Goal: Navigation & Orientation: Find specific page/section

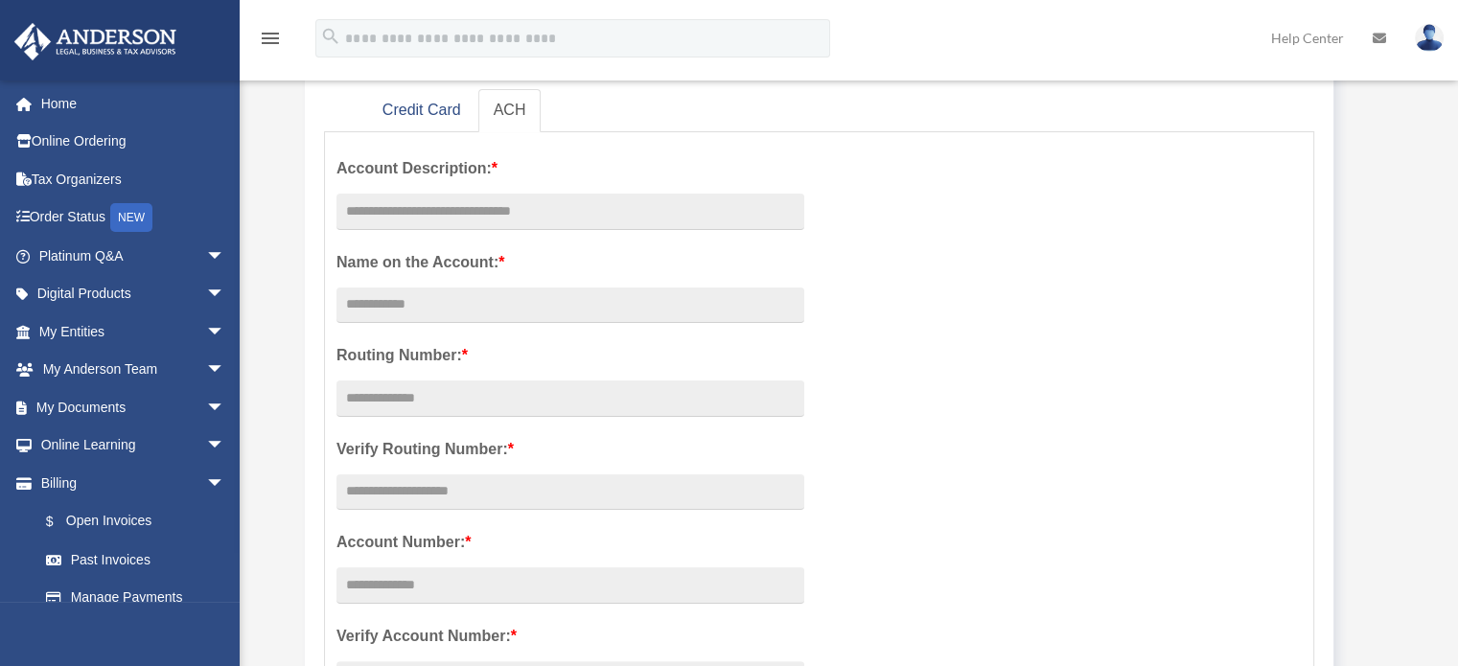
click at [206, 245] on span "arrow_drop_down" at bounding box center [225, 256] width 38 height 39
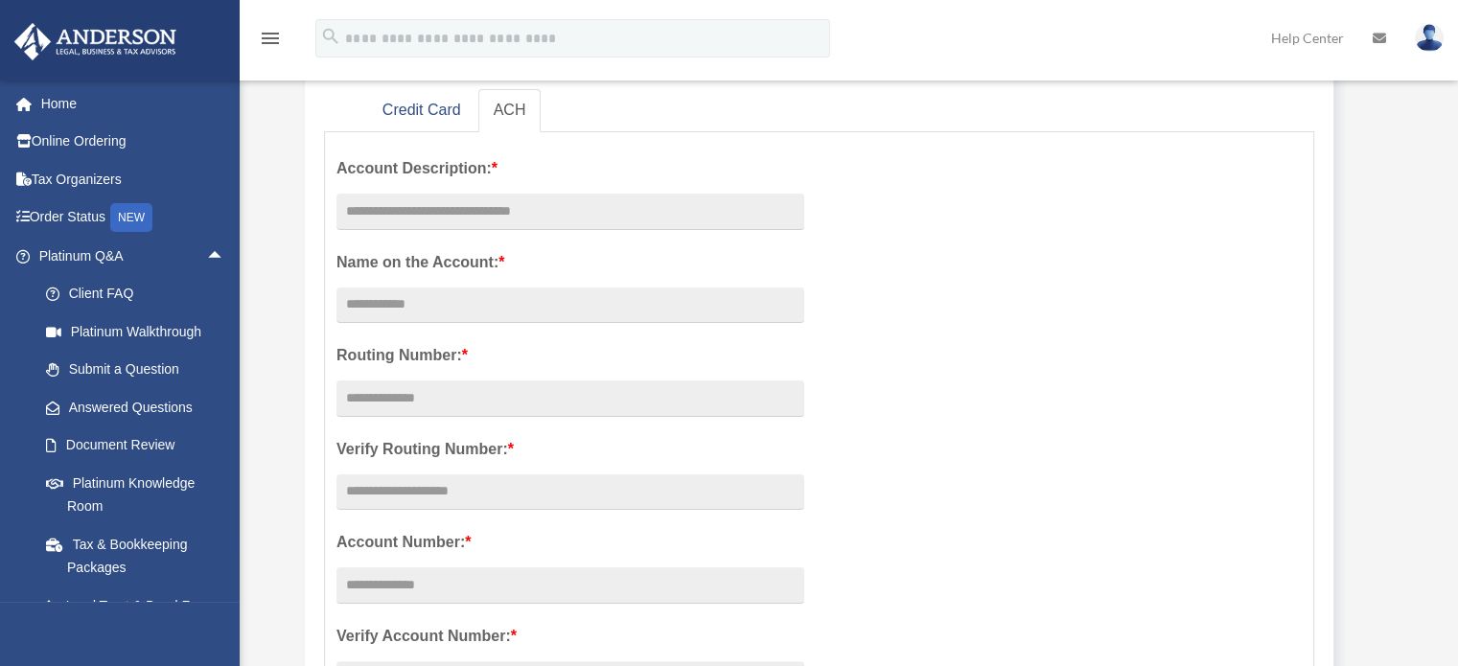
click at [206, 245] on span "arrow_drop_up" at bounding box center [225, 256] width 38 height 39
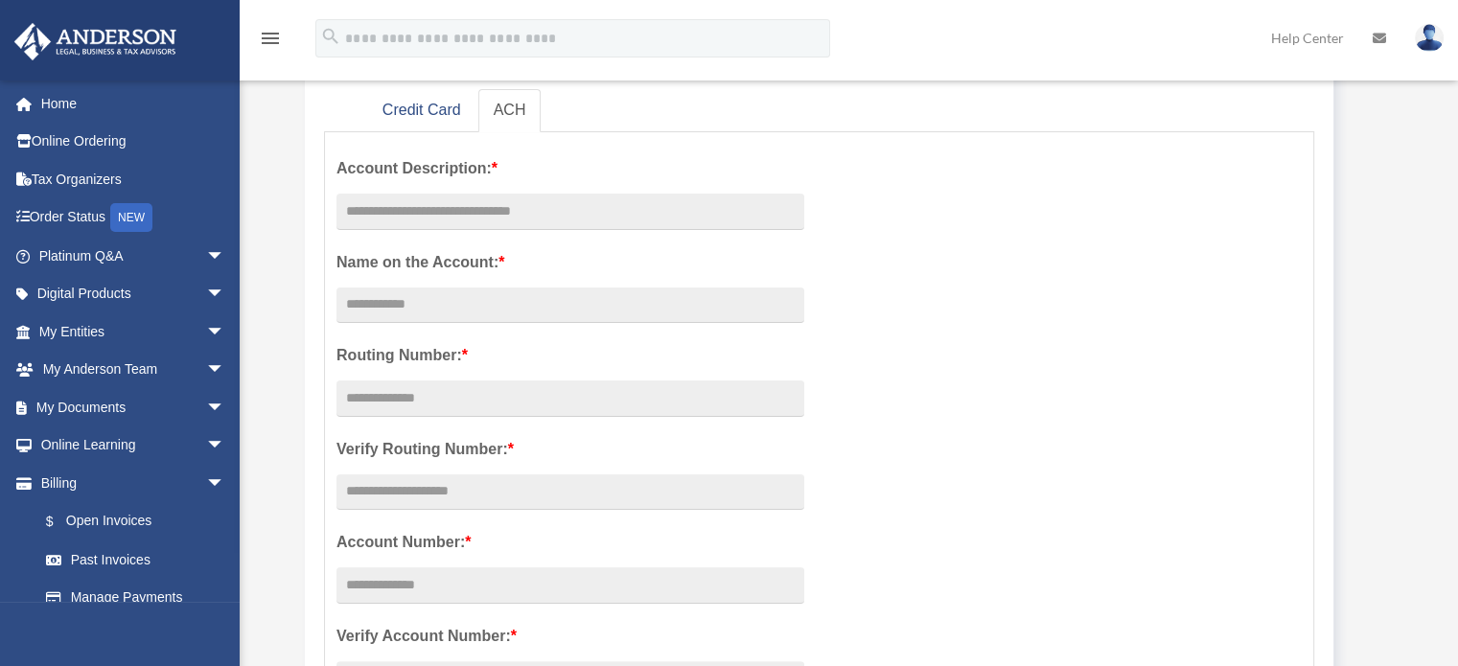
click at [206, 299] on span "arrow_drop_down" at bounding box center [225, 294] width 38 height 39
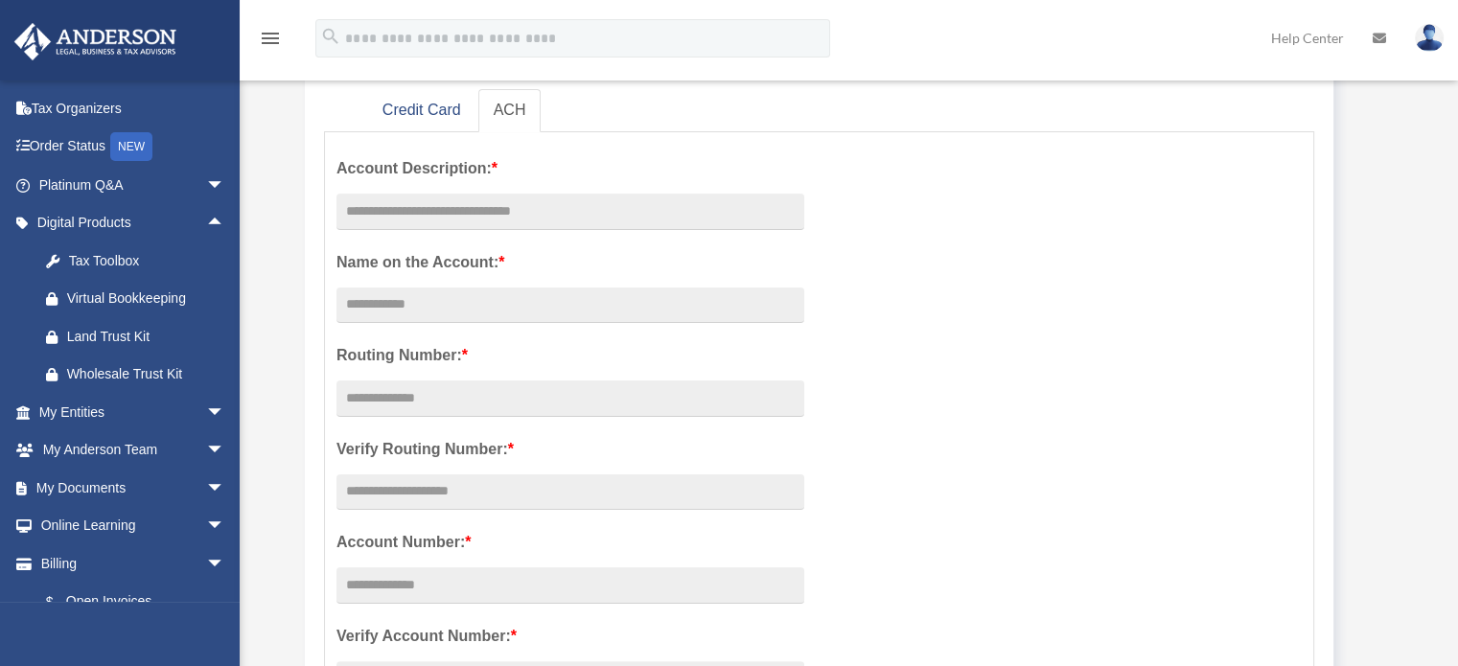
scroll to position [96, 0]
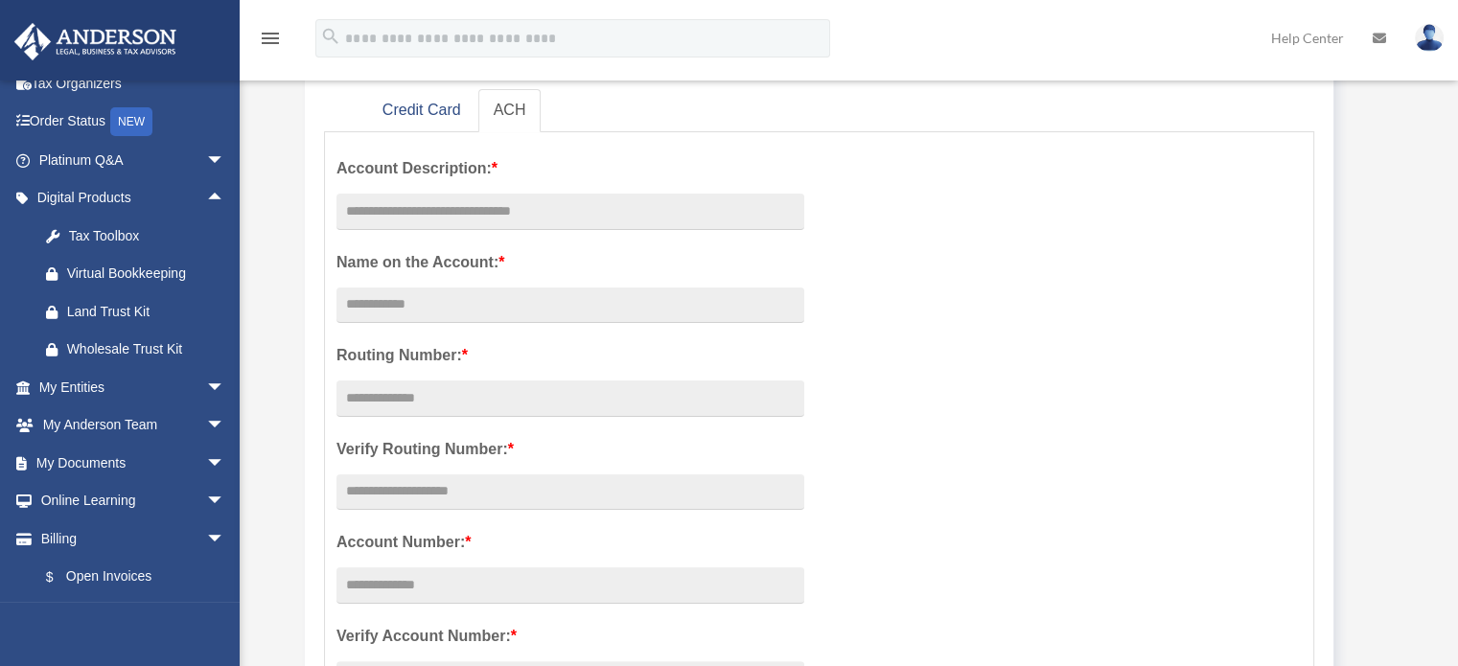
click at [206, 379] on span "arrow_drop_down" at bounding box center [225, 387] width 38 height 39
click at [114, 415] on link "Overview" at bounding box center [140, 425] width 227 height 38
click at [116, 425] on link "Overview" at bounding box center [140, 425] width 227 height 38
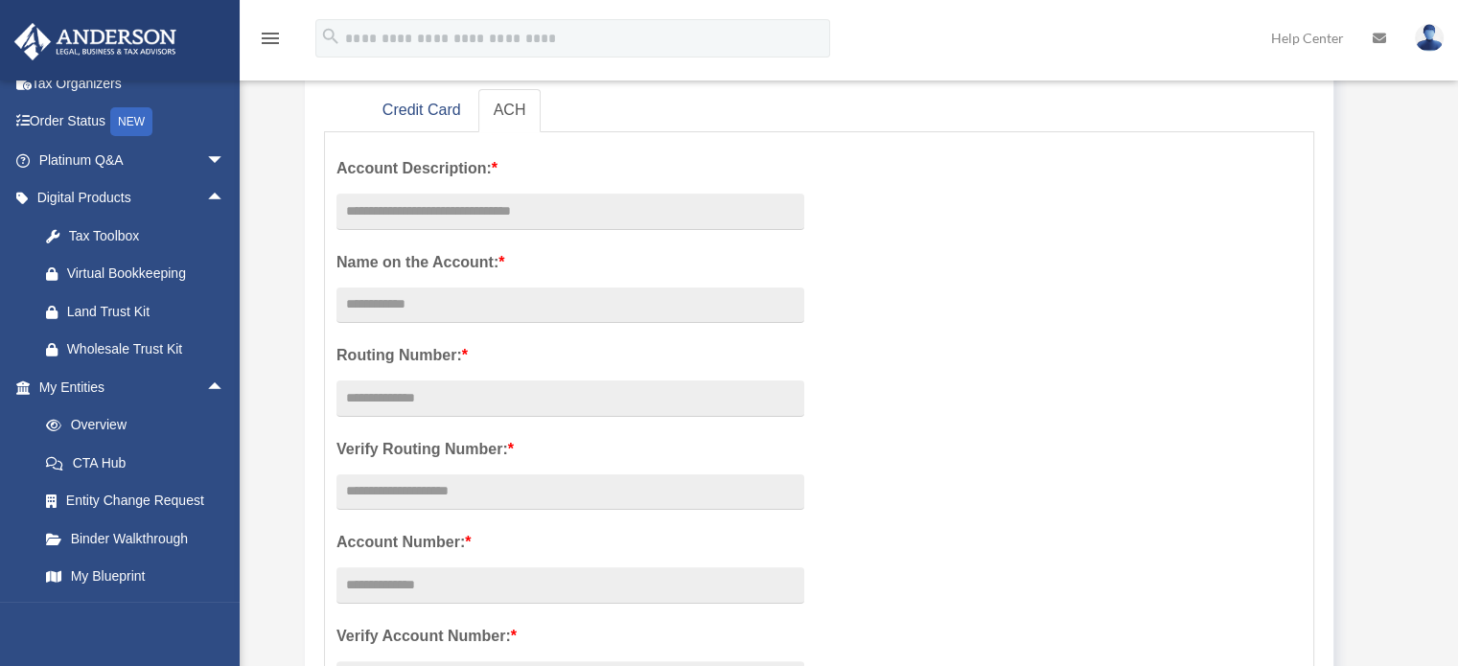
click at [139, 360] on link "Wholesale Trust Kit" at bounding box center [140, 350] width 227 height 38
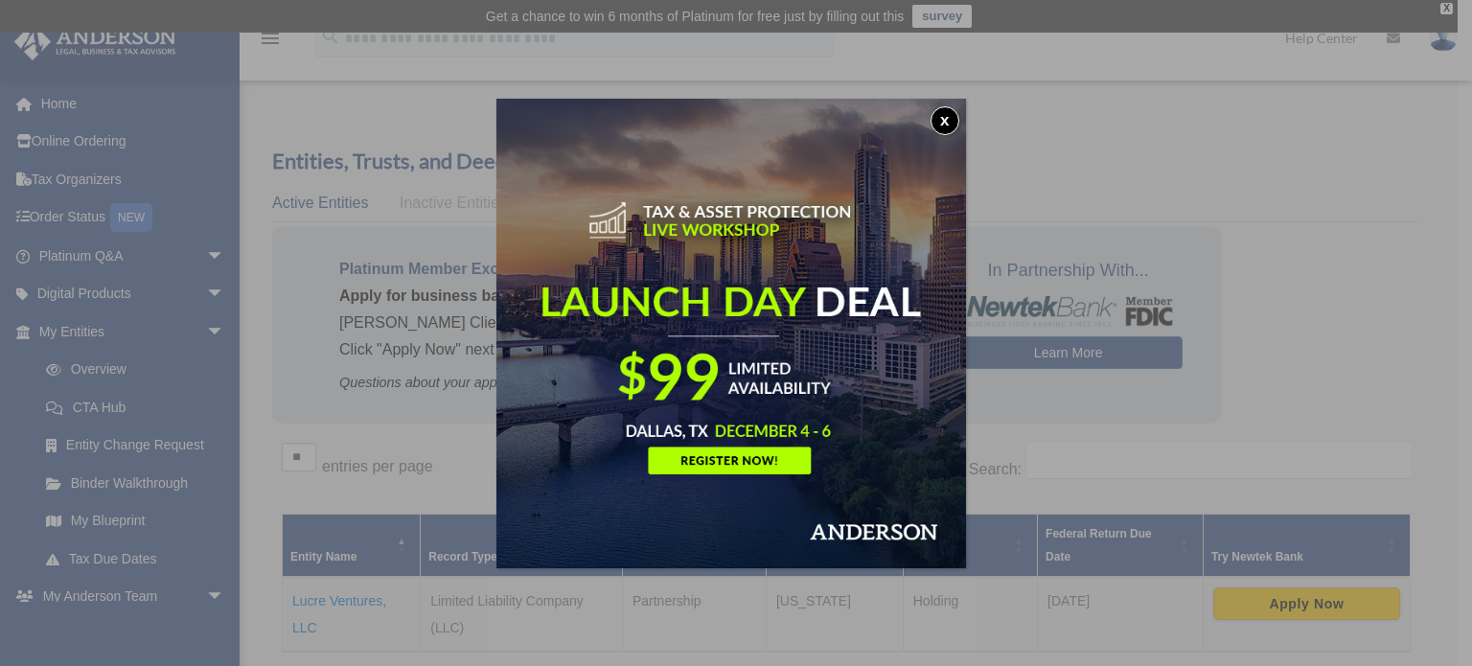
click at [942, 110] on button "x" at bounding box center [945, 120] width 29 height 29
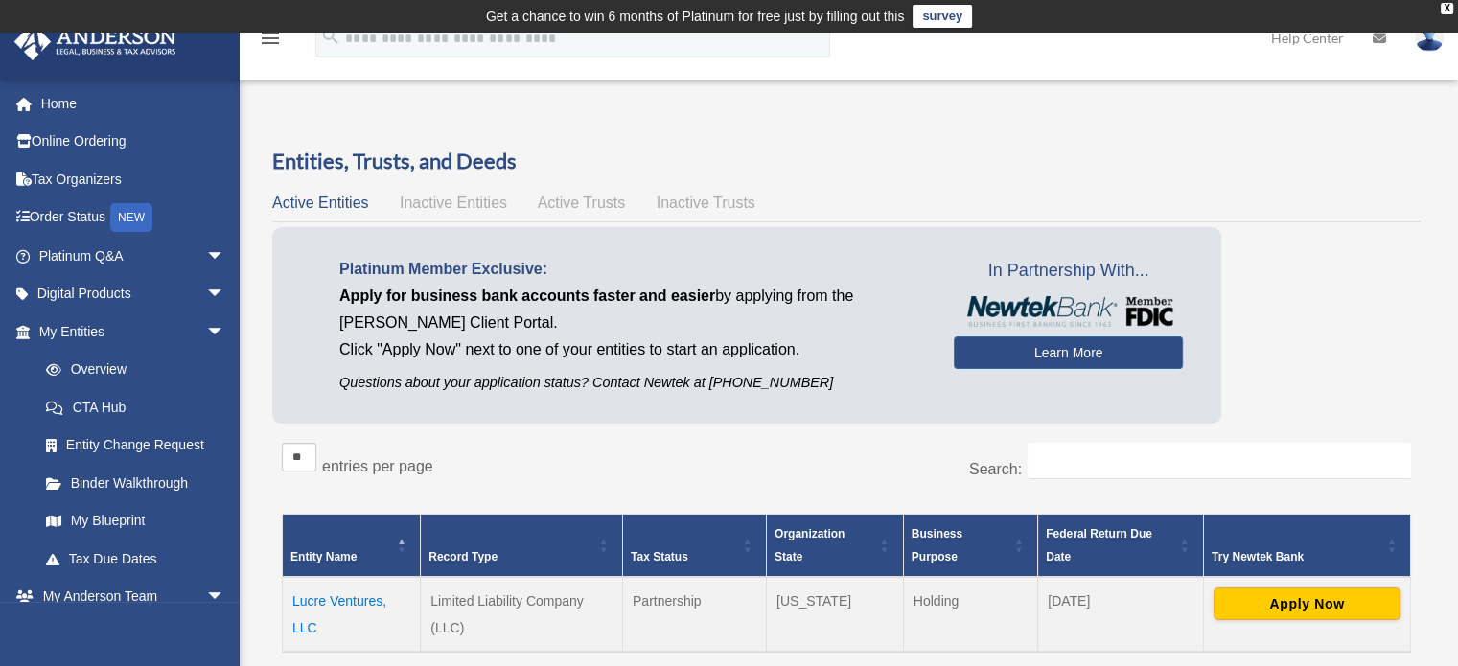
click at [208, 287] on span "arrow_drop_down" at bounding box center [225, 294] width 38 height 39
click at [101, 405] on div "Land Trust Kit" at bounding box center [148, 408] width 163 height 24
click at [209, 257] on span "arrow_drop_down" at bounding box center [225, 256] width 38 height 39
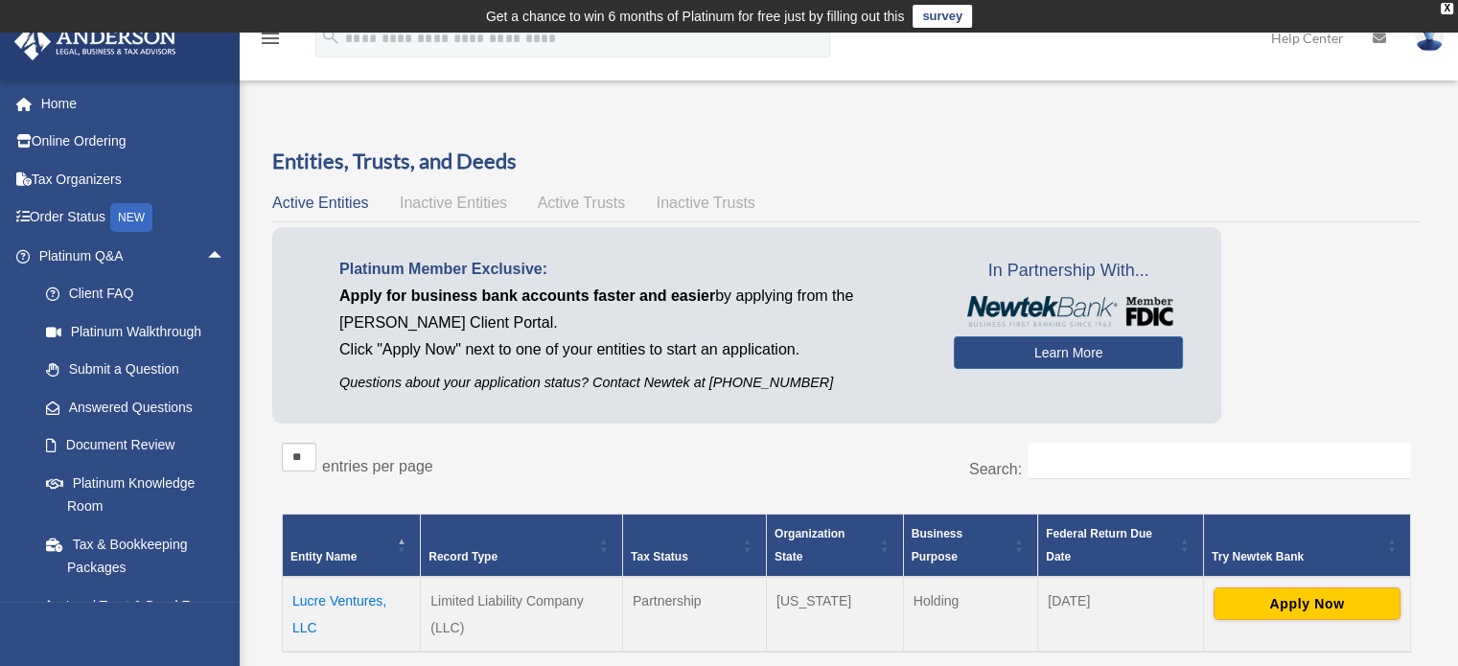
click at [209, 257] on span "arrow_drop_up" at bounding box center [225, 256] width 38 height 39
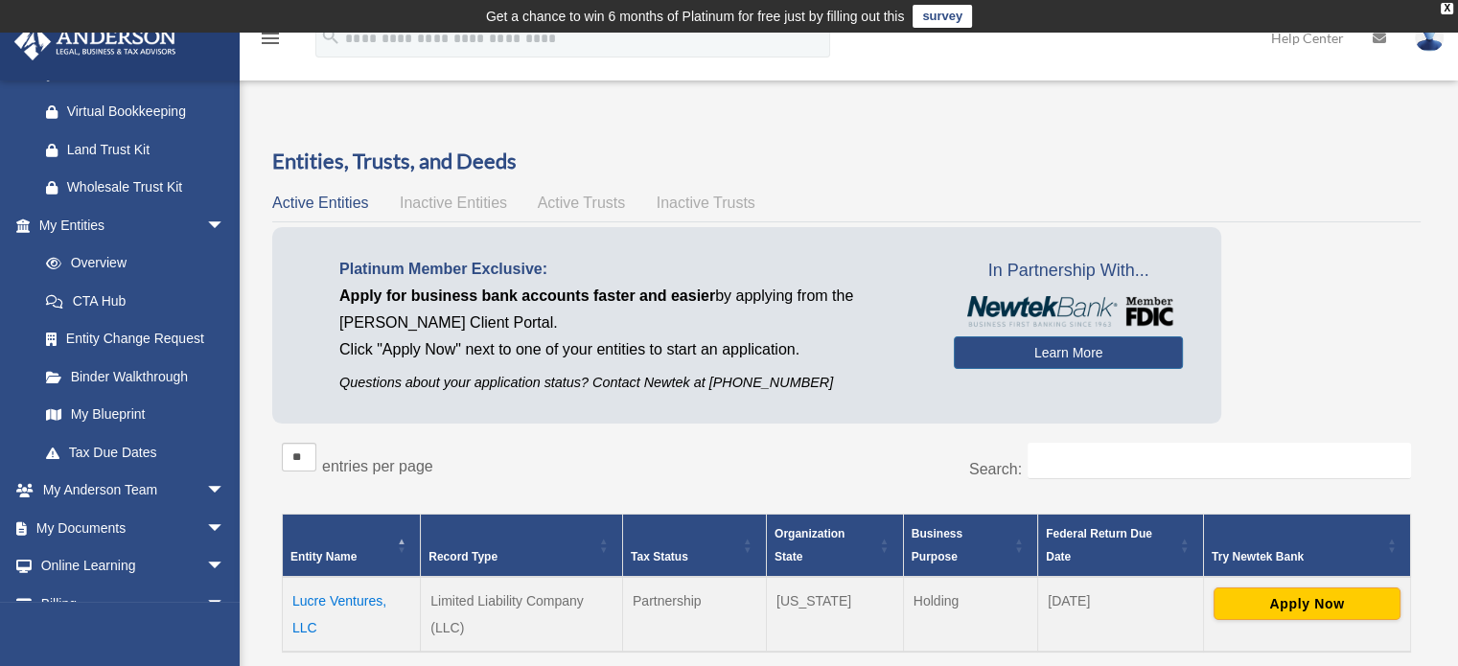
scroll to position [288, 0]
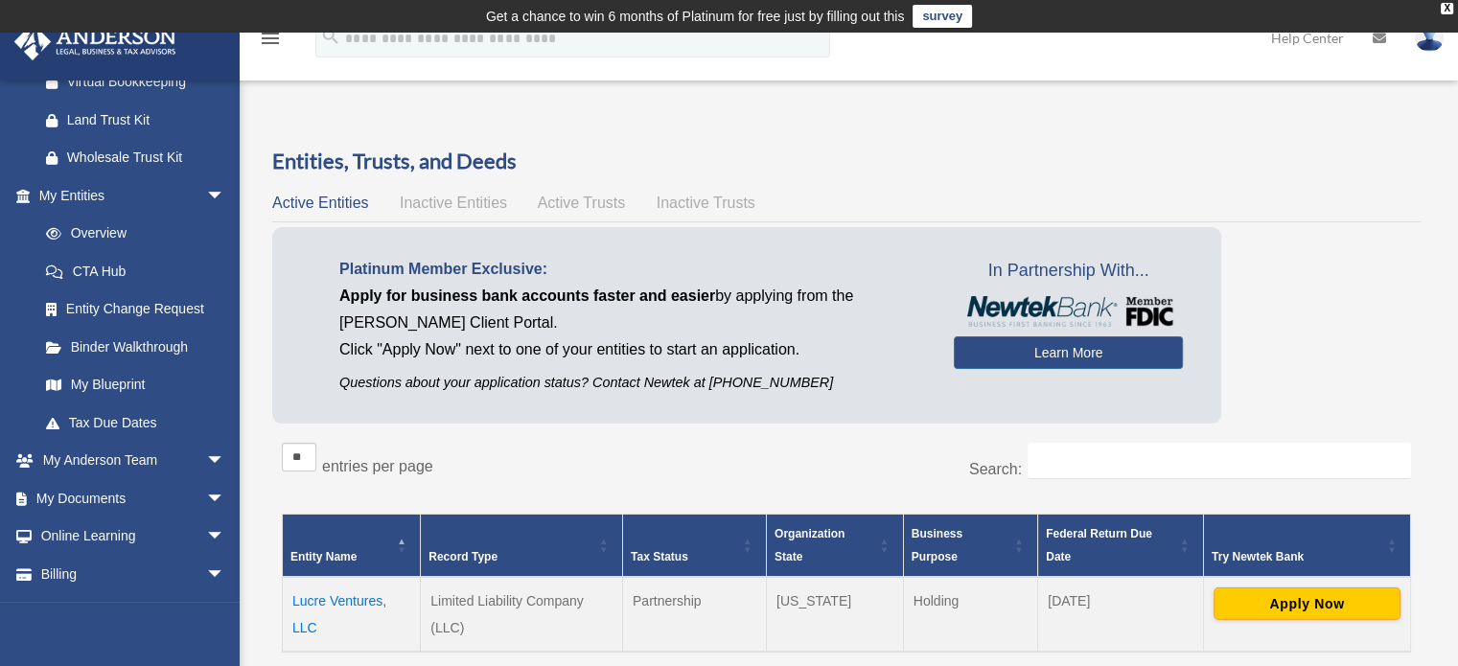
click at [206, 452] on span "arrow_drop_down" at bounding box center [225, 461] width 38 height 39
click at [151, 496] on link "My Anderson Team" at bounding box center [140, 498] width 227 height 38
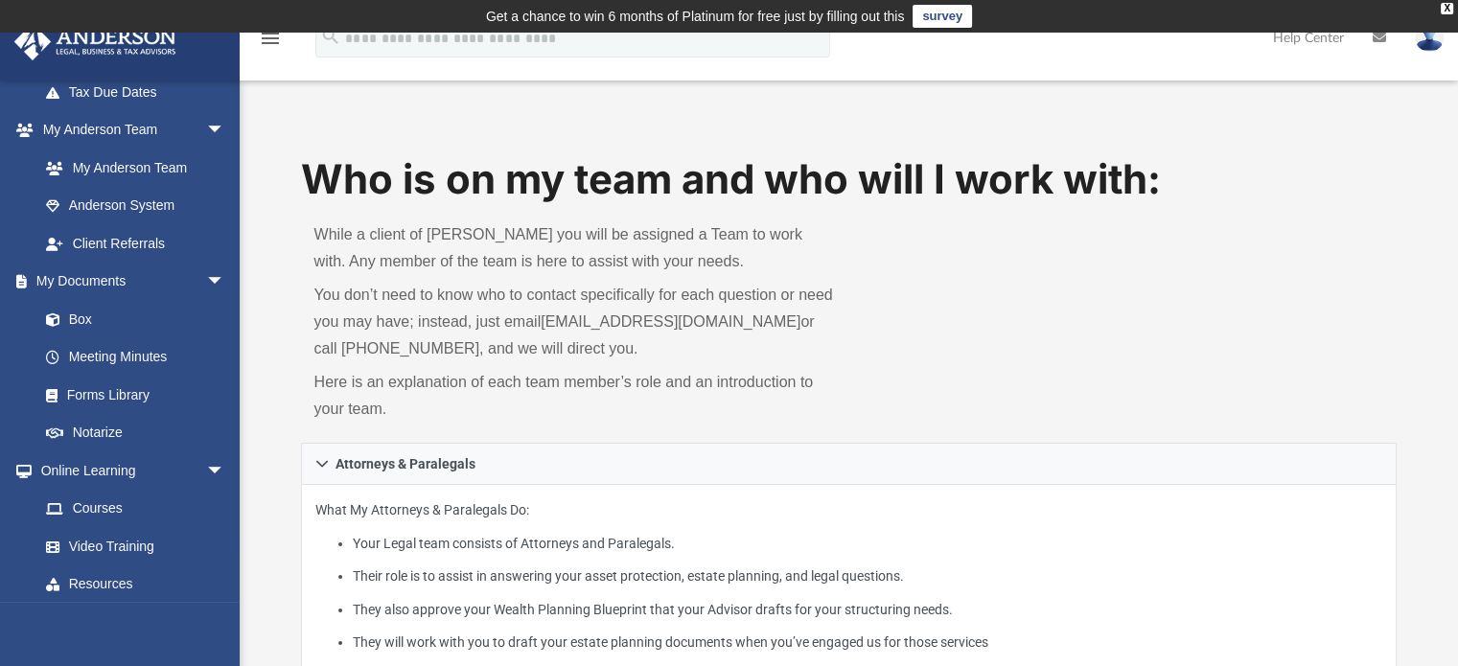
scroll to position [479, 0]
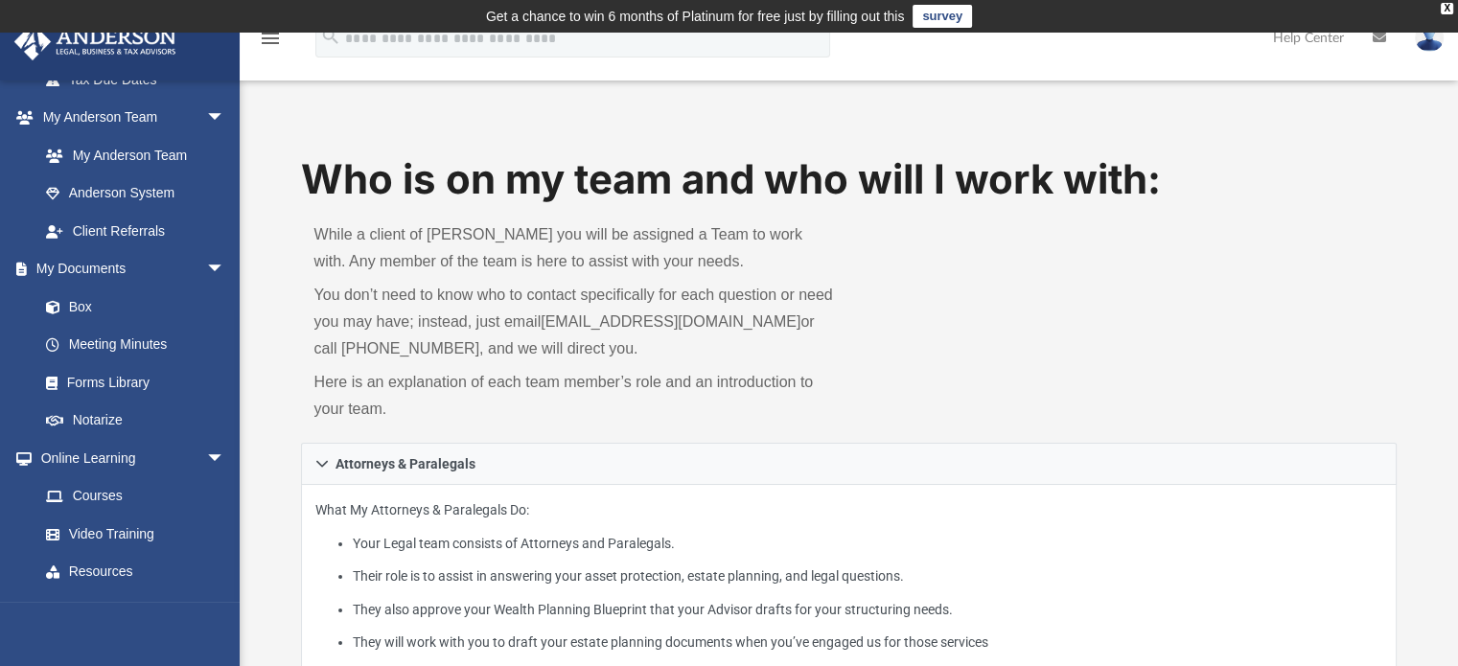
click at [126, 375] on link "Forms Library" at bounding box center [131, 382] width 208 height 38
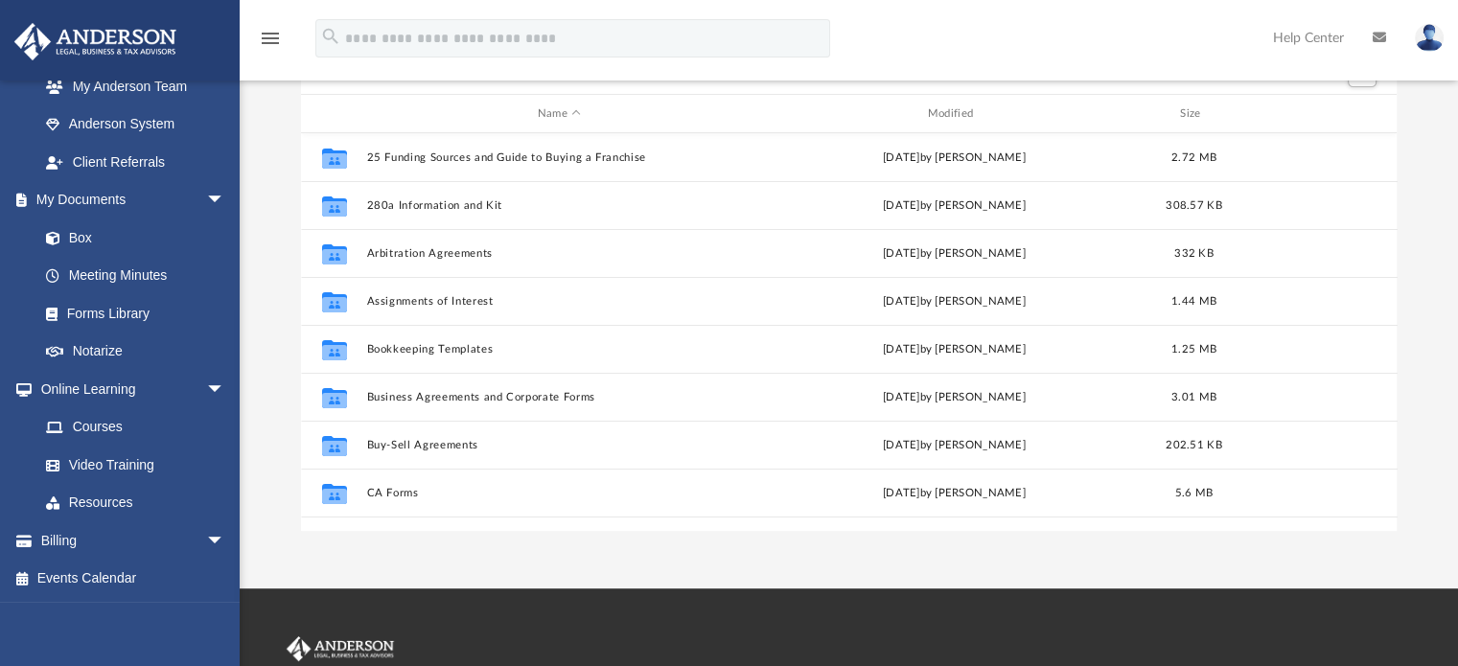
scroll to position [288, 0]
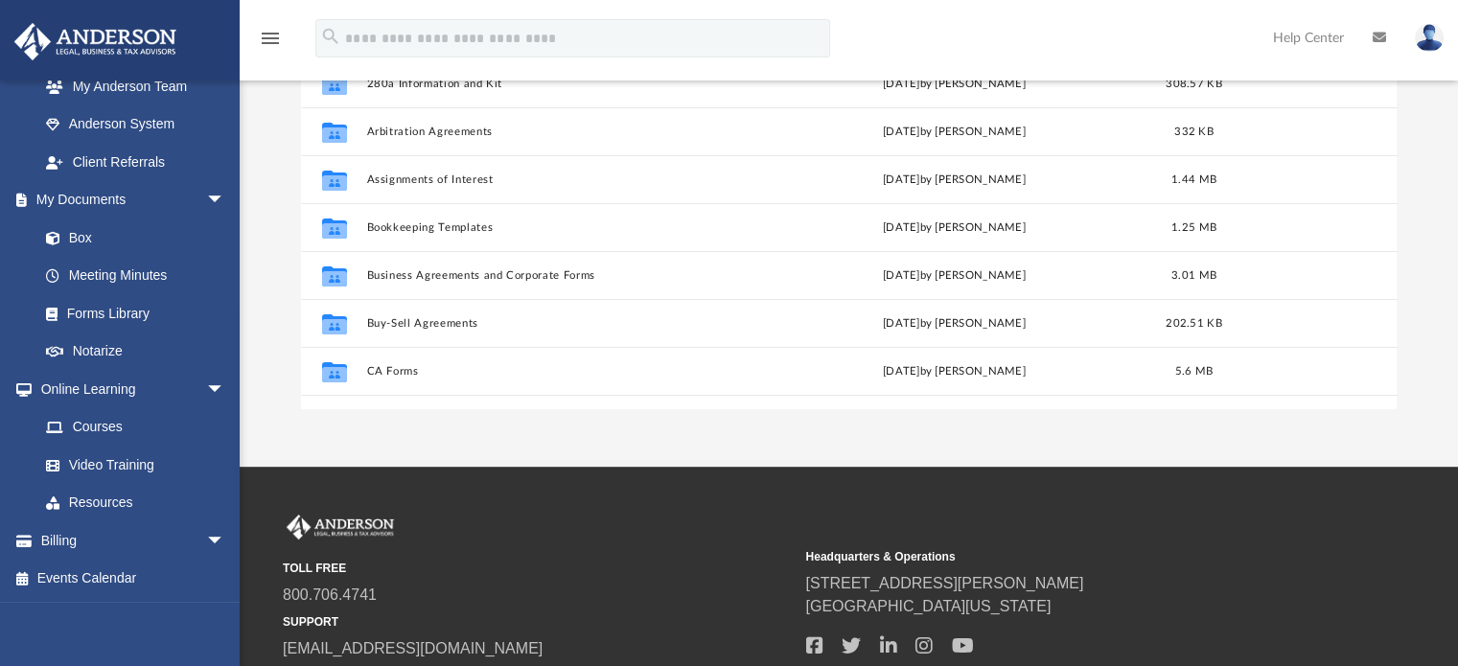
click at [206, 539] on span "arrow_drop_down" at bounding box center [225, 540] width 38 height 39
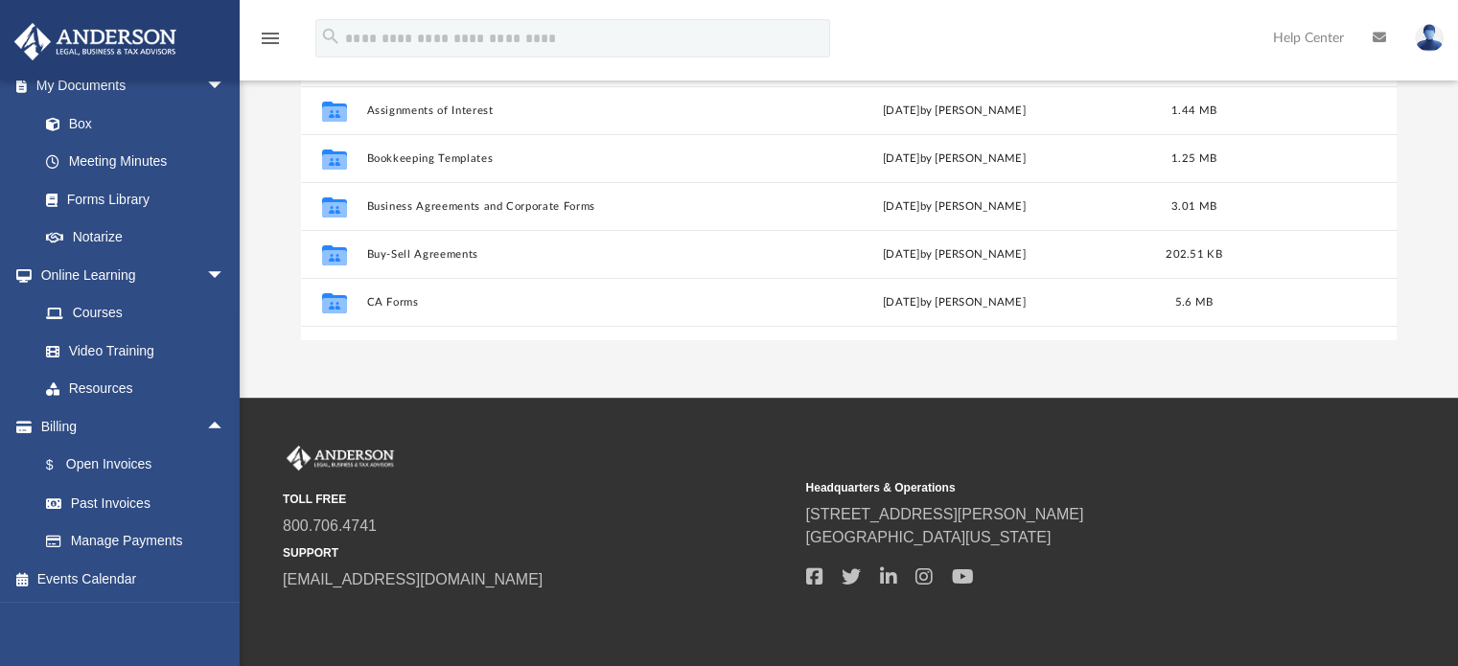
scroll to position [383, 0]
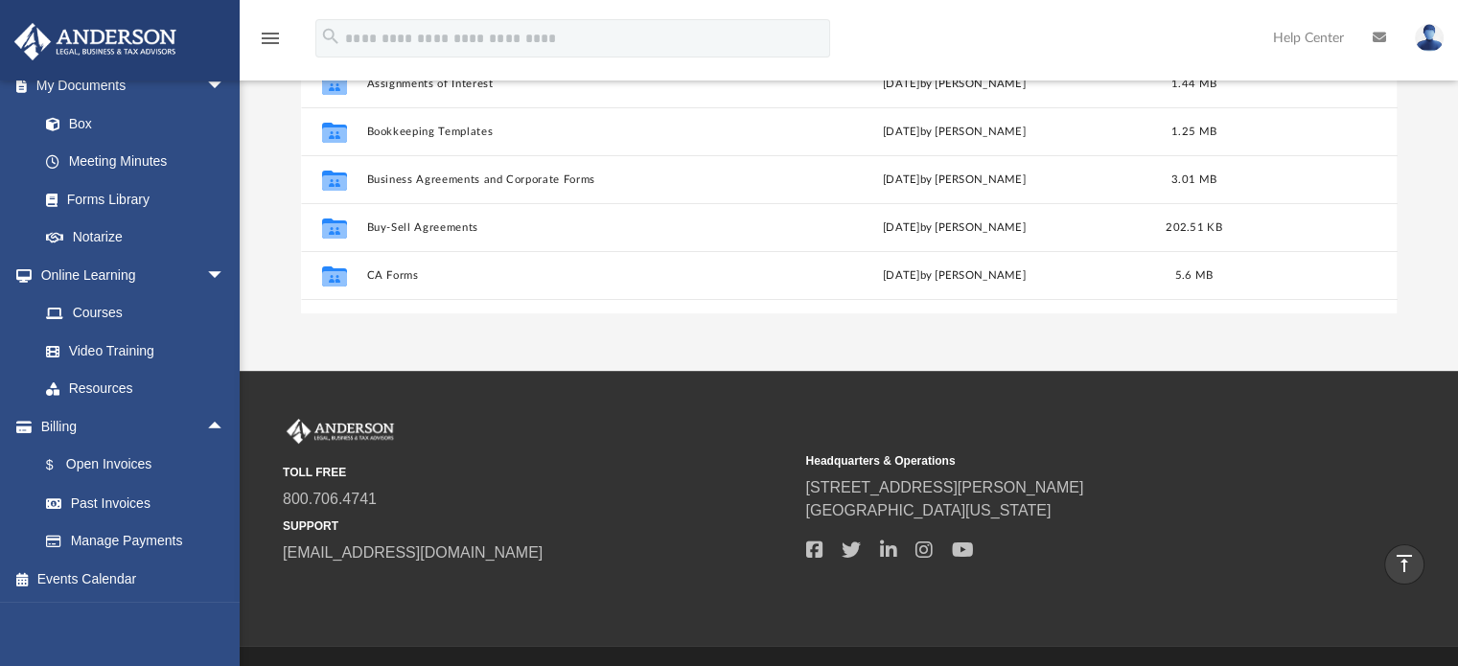
click at [211, 428] on span "arrow_drop_up" at bounding box center [225, 426] width 38 height 39
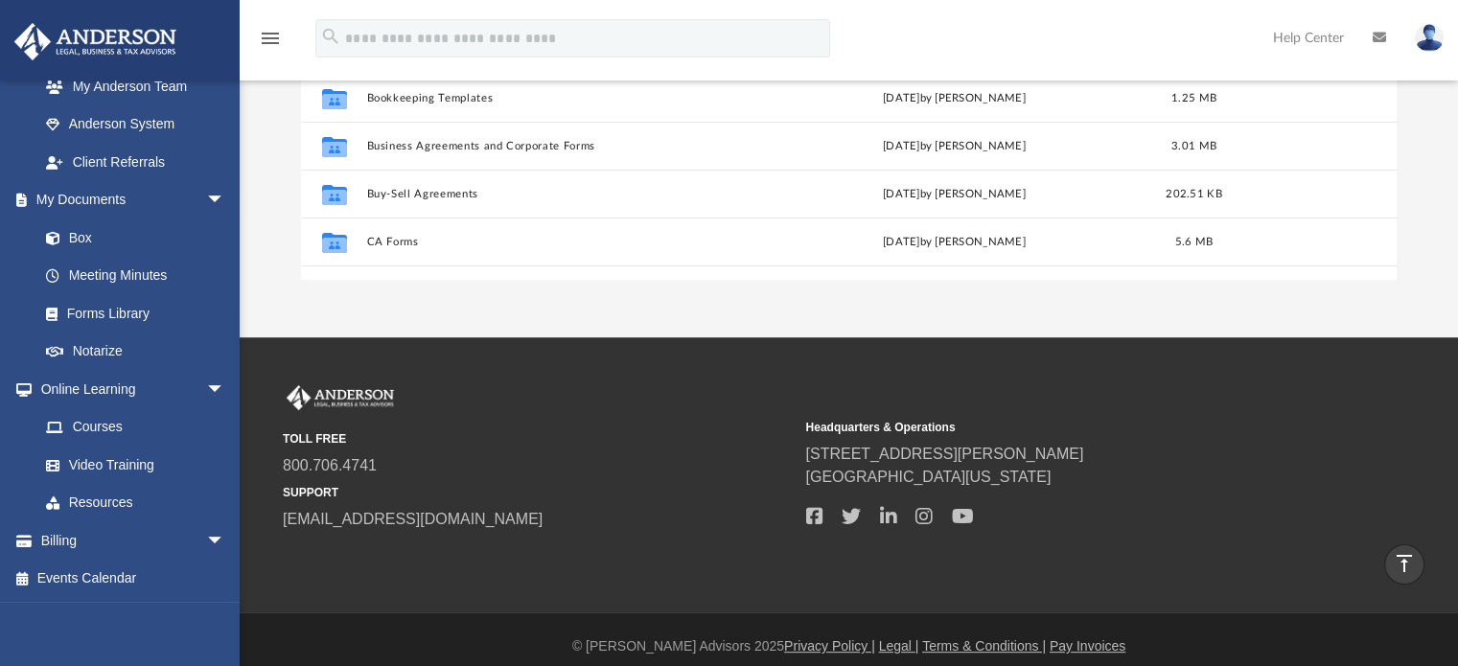
scroll to position [430, 0]
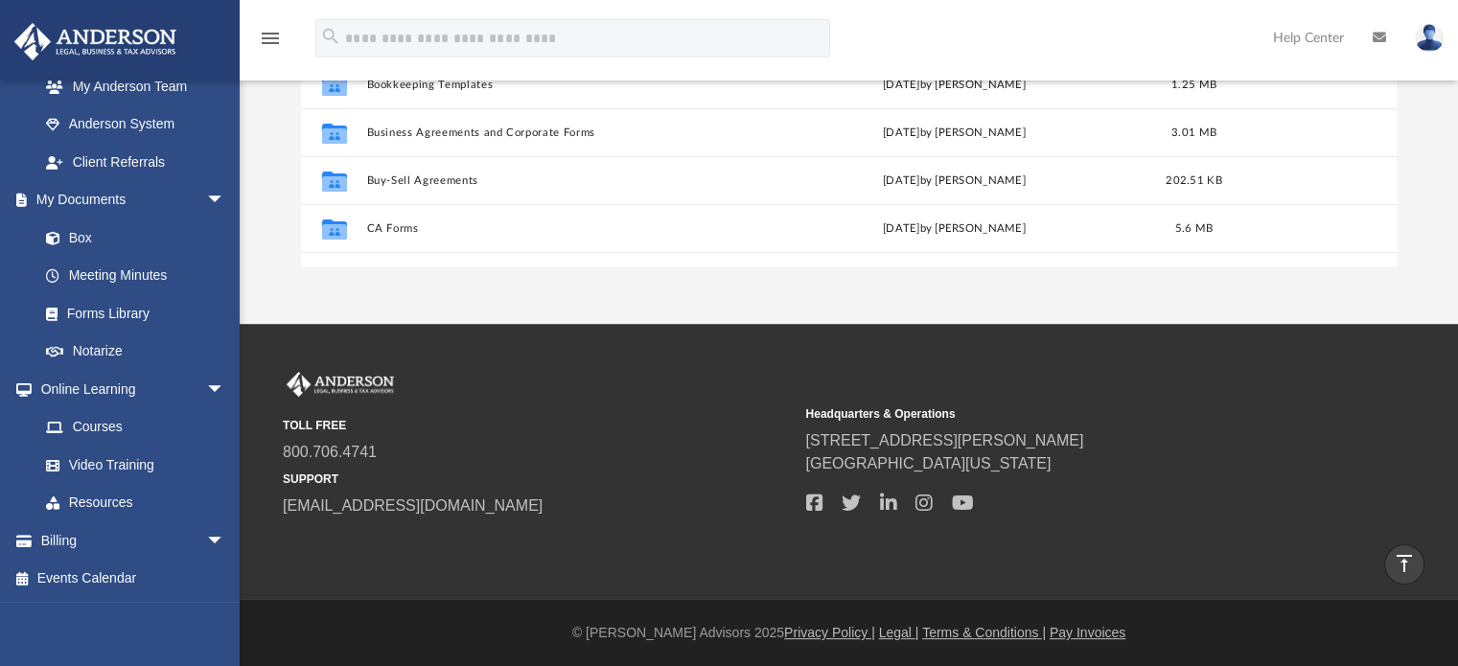
click at [117, 583] on link "Events Calendar" at bounding box center [133, 579] width 241 height 38
click at [81, 577] on link "Events Calendar" at bounding box center [133, 579] width 241 height 38
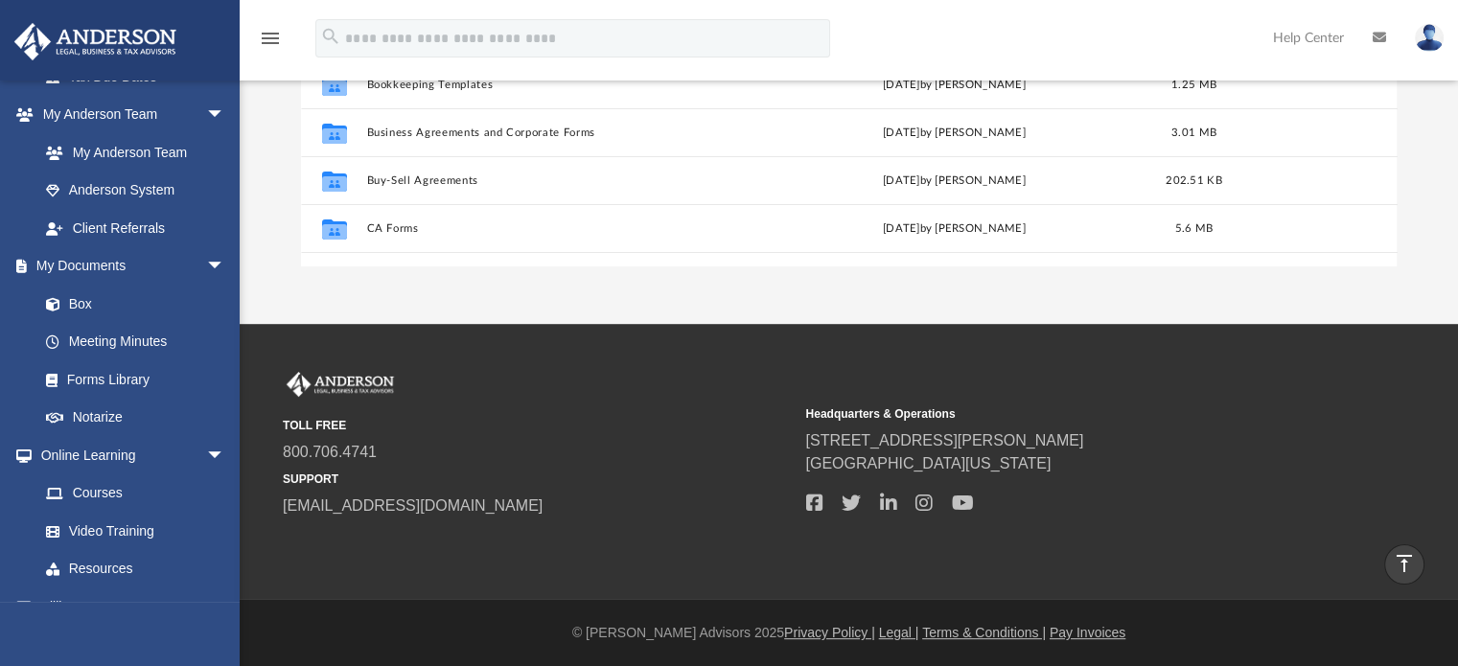
scroll to position [548, 0]
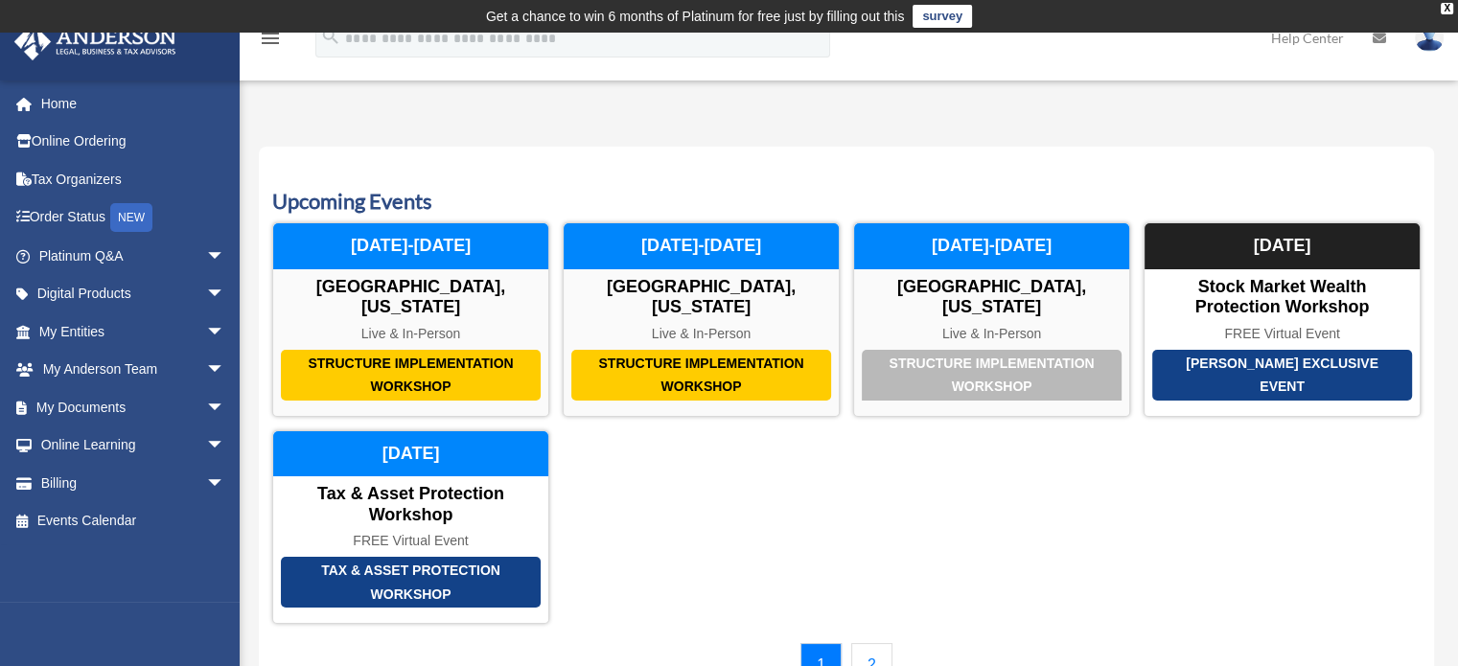
click at [206, 406] on span "arrow_drop_down" at bounding box center [225, 407] width 38 height 39
click at [41, 104] on link "Home" at bounding box center [133, 103] width 241 height 38
click at [64, 99] on link "Home" at bounding box center [133, 103] width 241 height 38
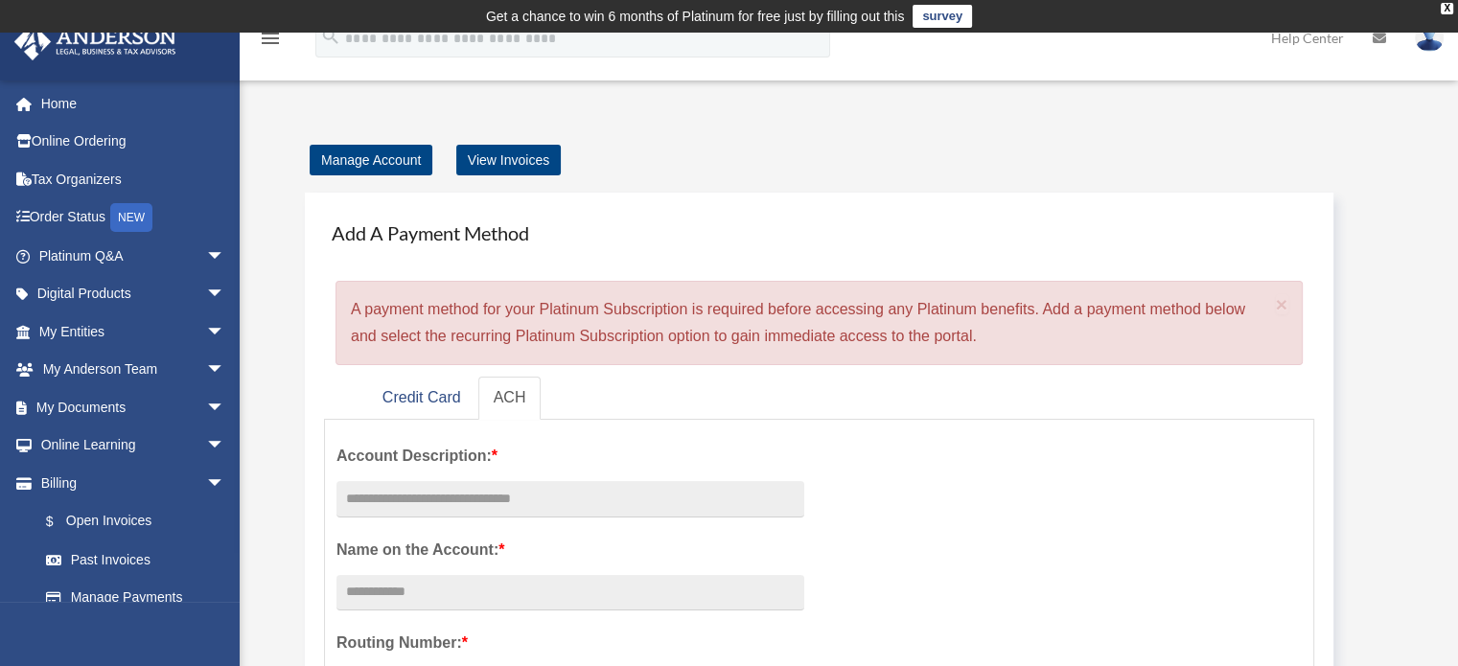
click at [206, 260] on span "arrow_drop_down" at bounding box center [225, 256] width 38 height 39
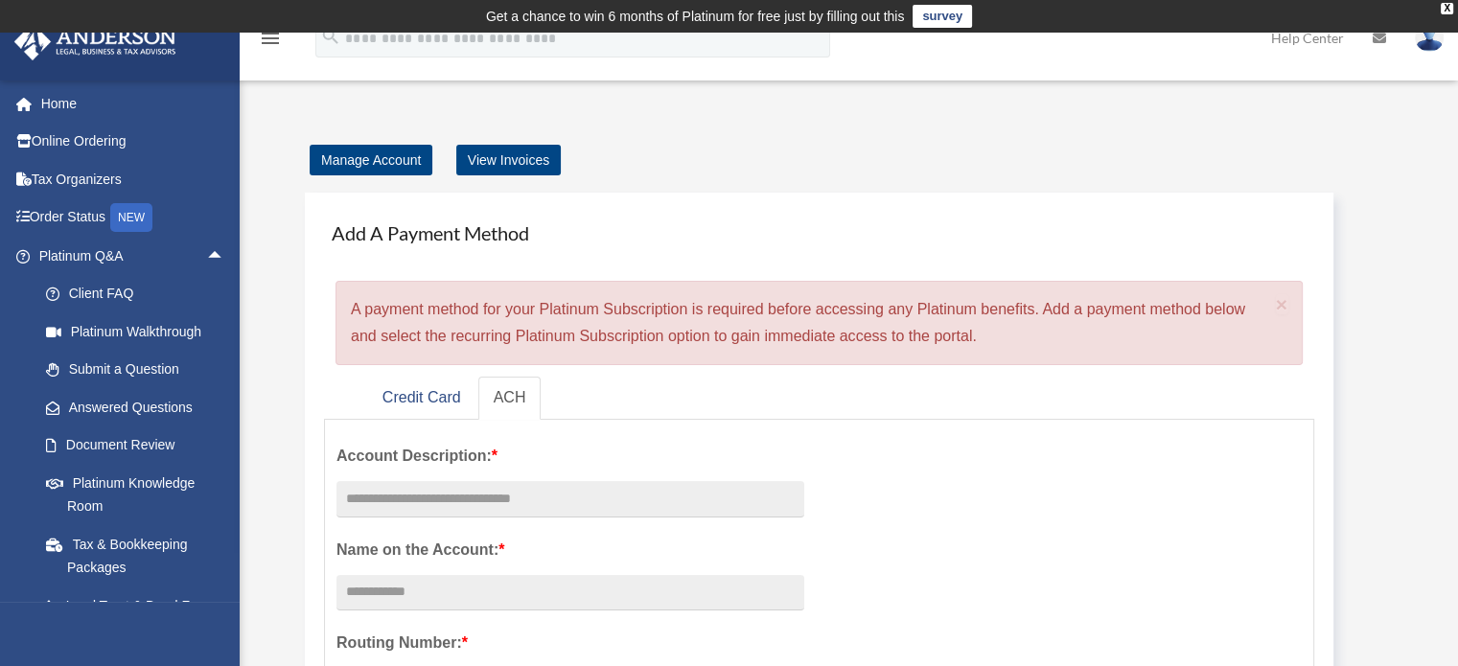
click at [206, 260] on span "arrow_drop_up" at bounding box center [225, 256] width 38 height 39
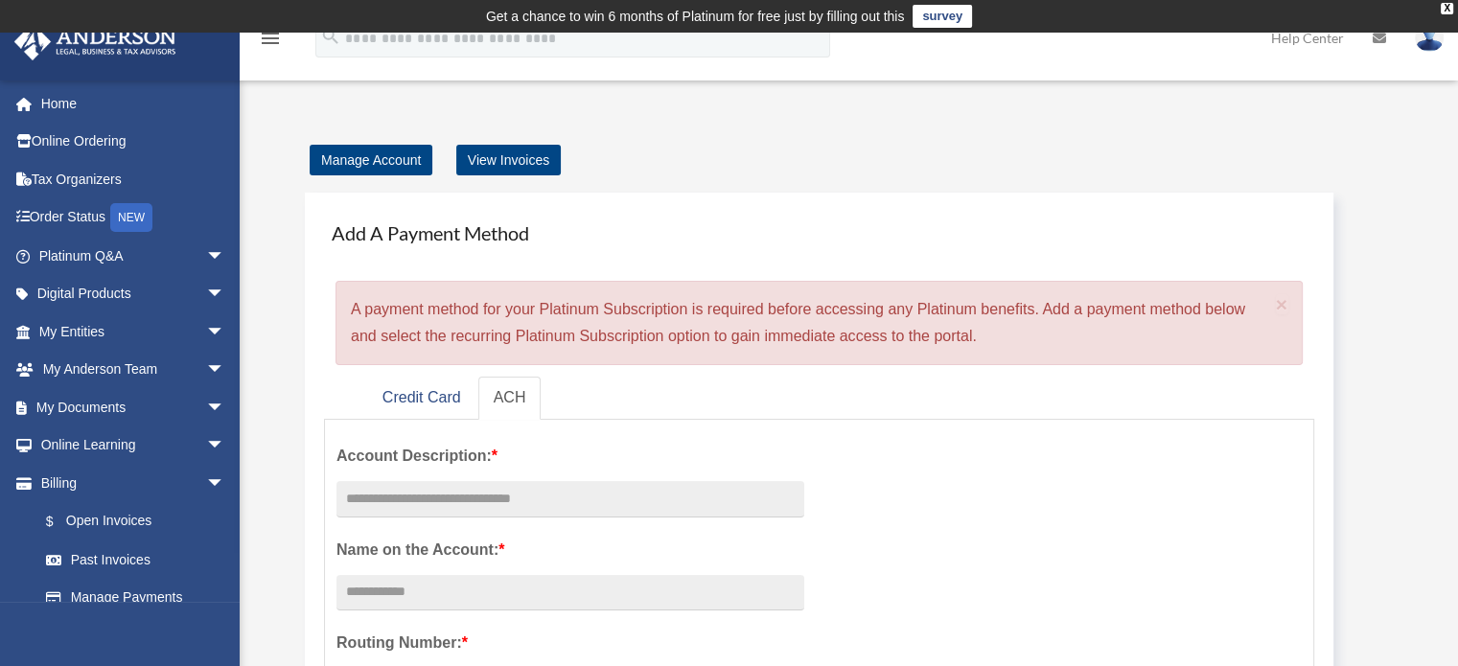
click at [206, 260] on span "arrow_drop_down" at bounding box center [225, 256] width 38 height 39
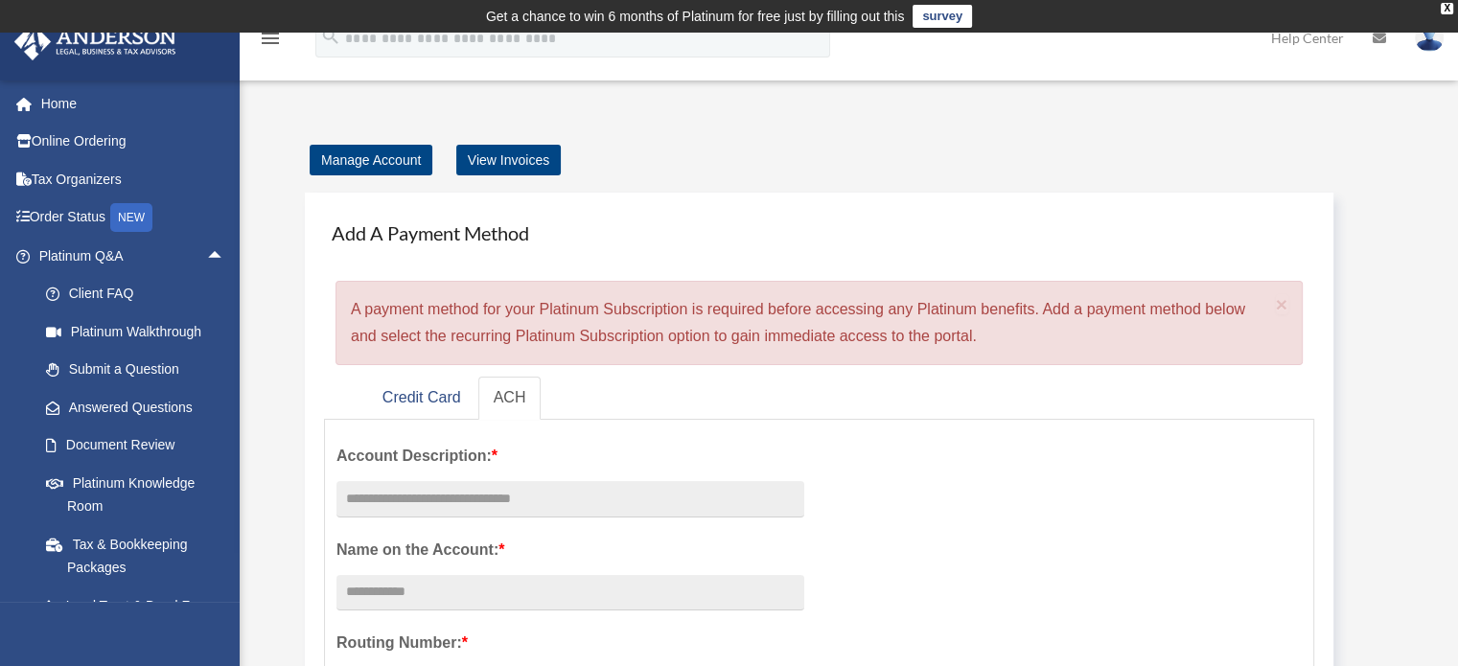
click at [134, 478] on link "Platinum Knowledge Room" at bounding box center [140, 494] width 227 height 61
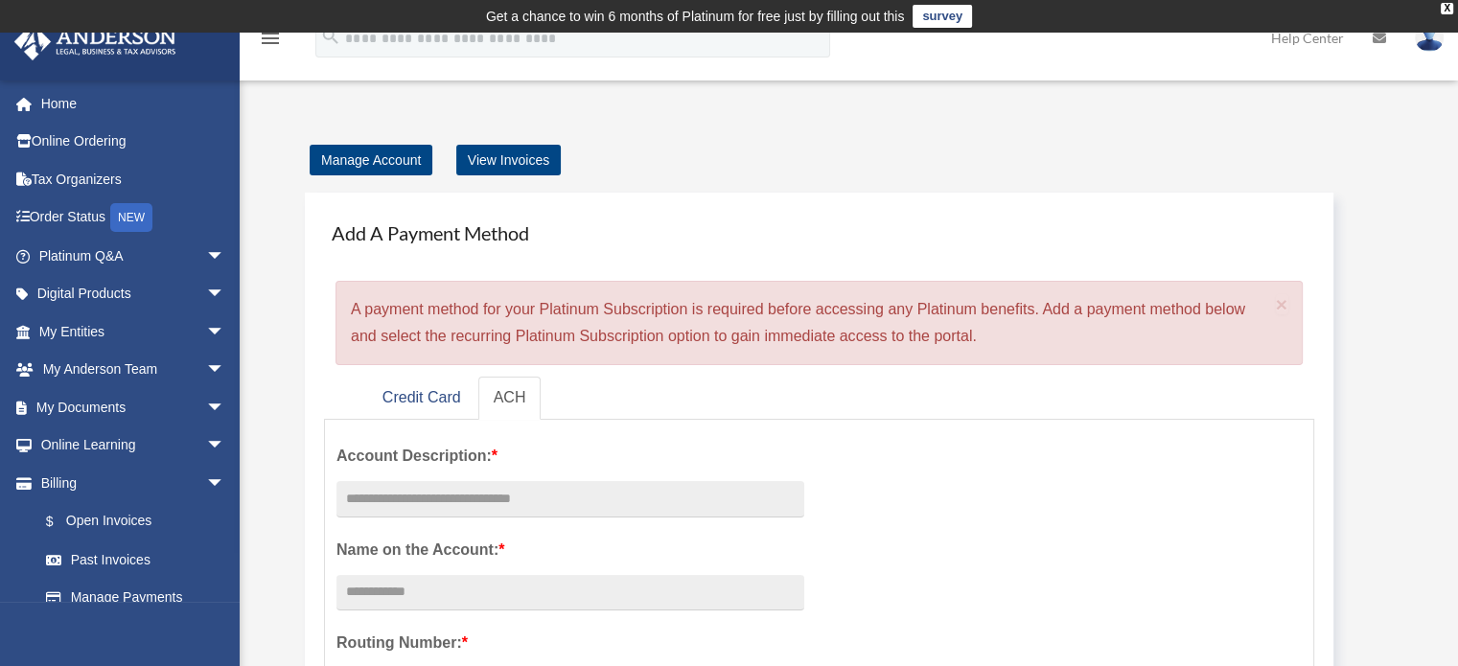
click at [206, 253] on span "arrow_drop_down" at bounding box center [225, 256] width 38 height 39
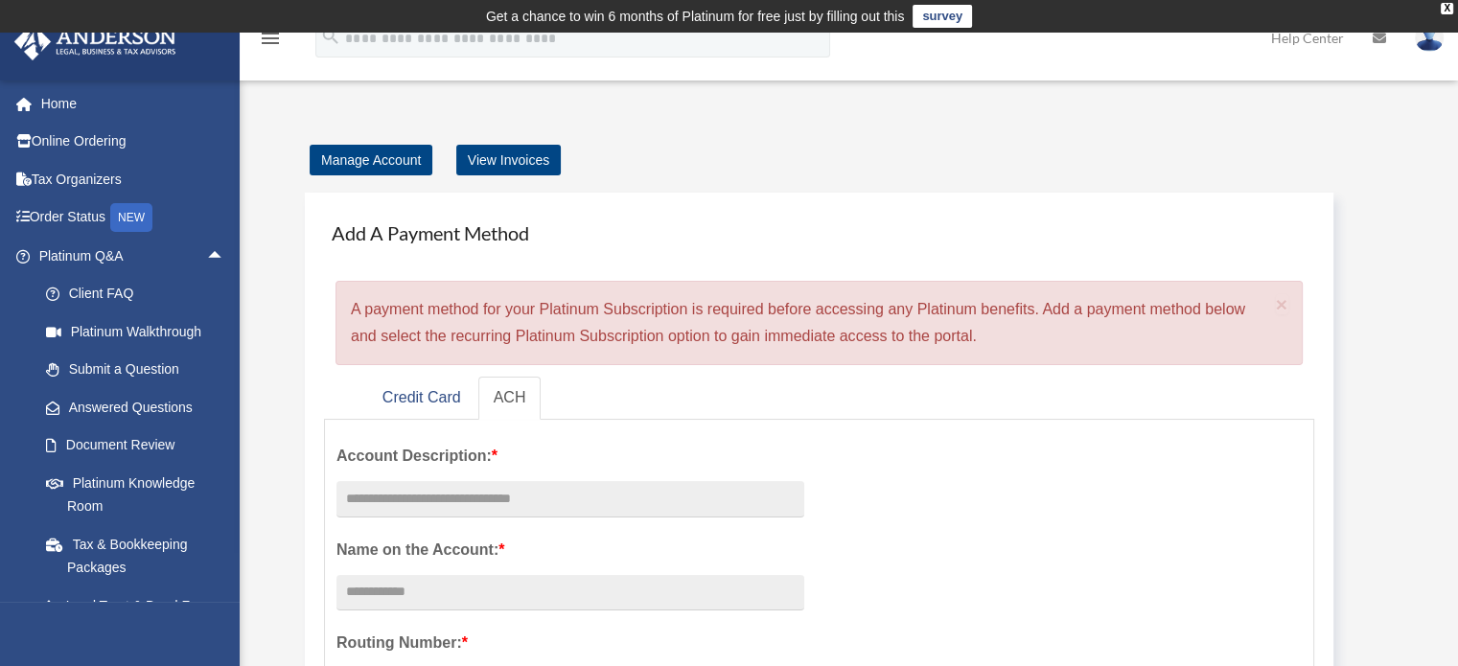
click at [119, 485] on link "Platinum Knowledge Room" at bounding box center [140, 494] width 227 height 61
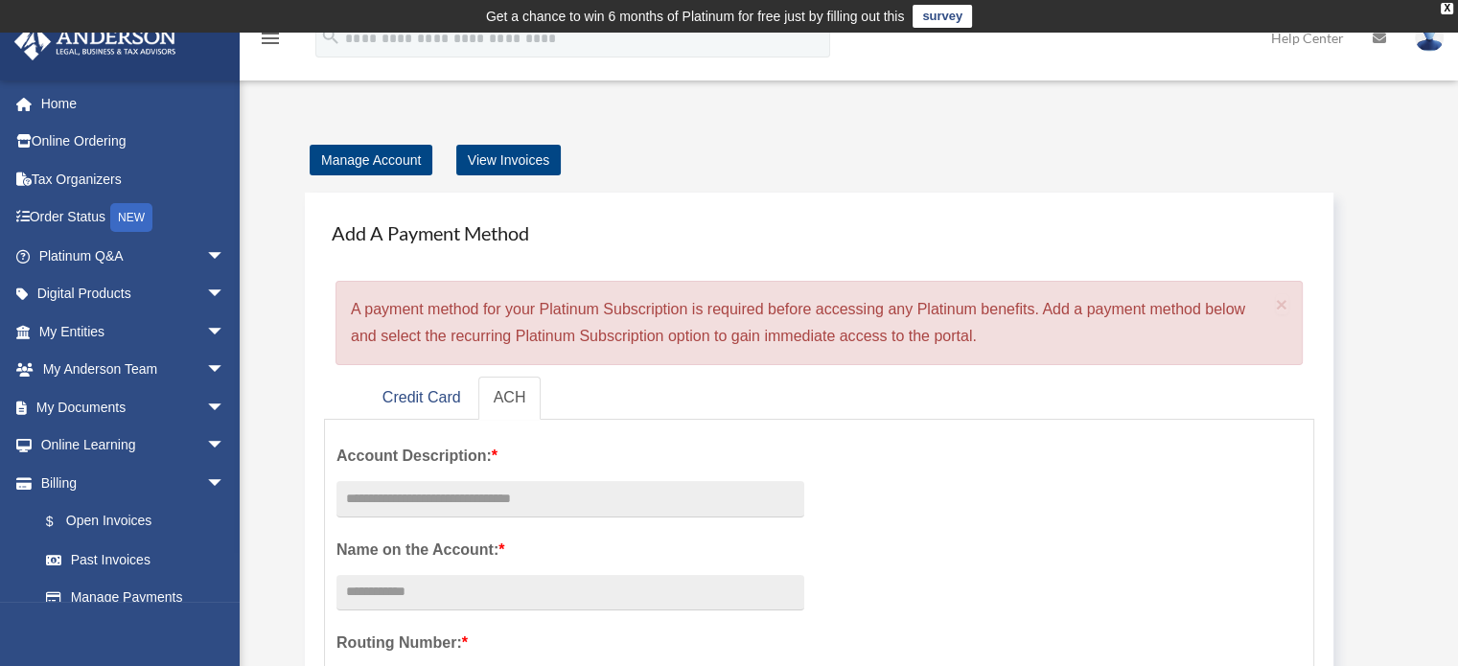
click at [1445, 3] on div "X" at bounding box center [1446, 9] width 12 height 12
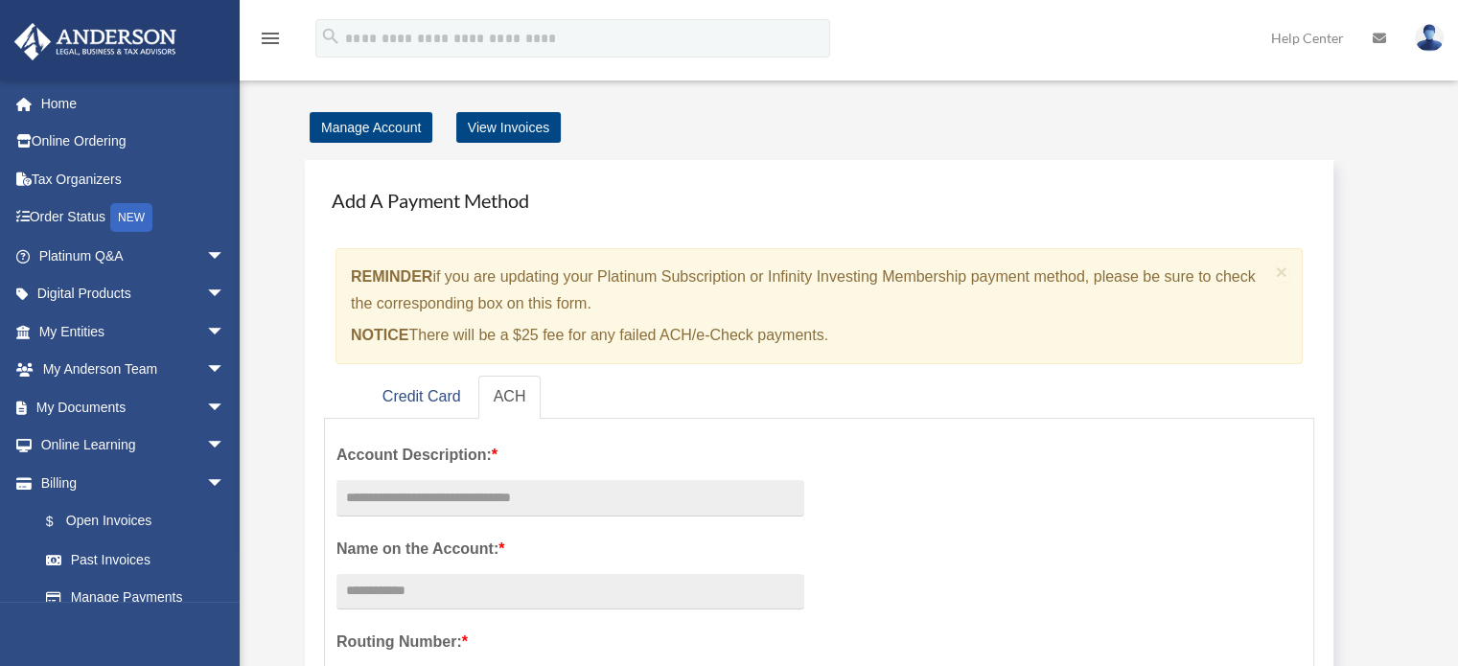
click at [206, 258] on span "arrow_drop_down" at bounding box center [225, 256] width 38 height 39
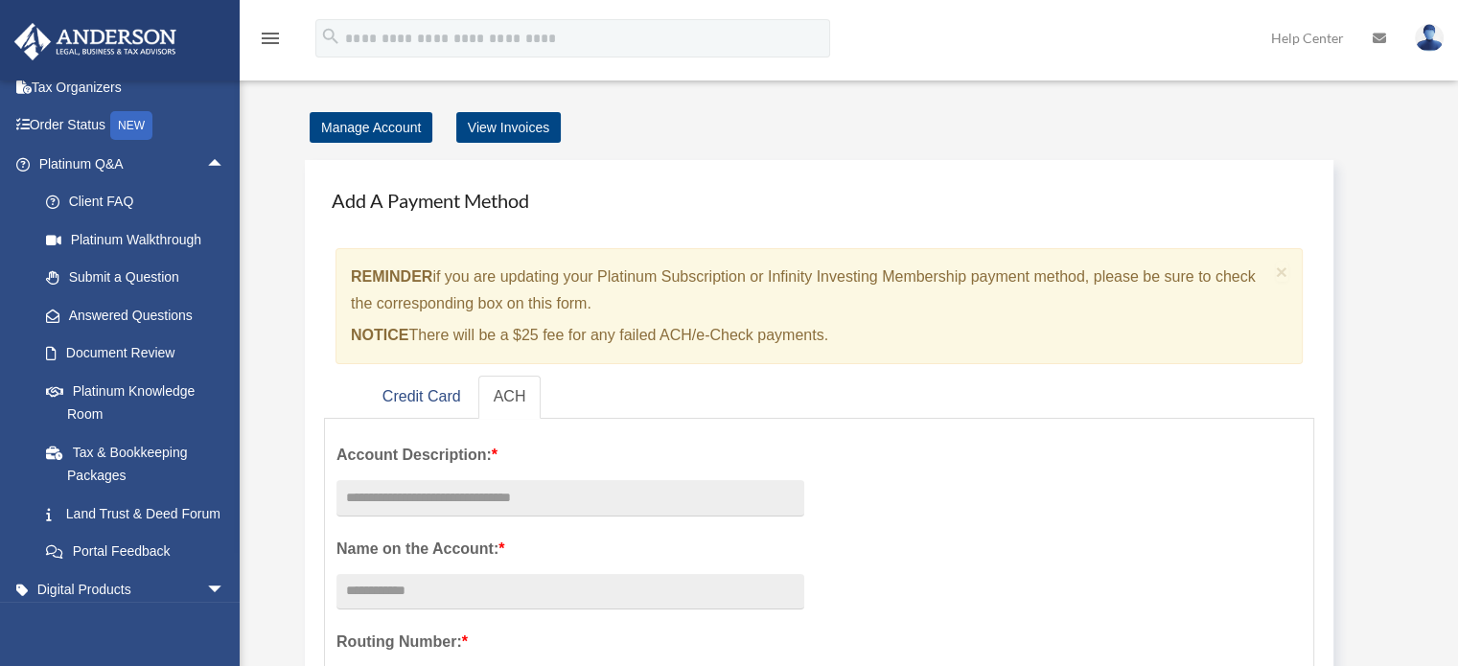
scroll to position [192, 0]
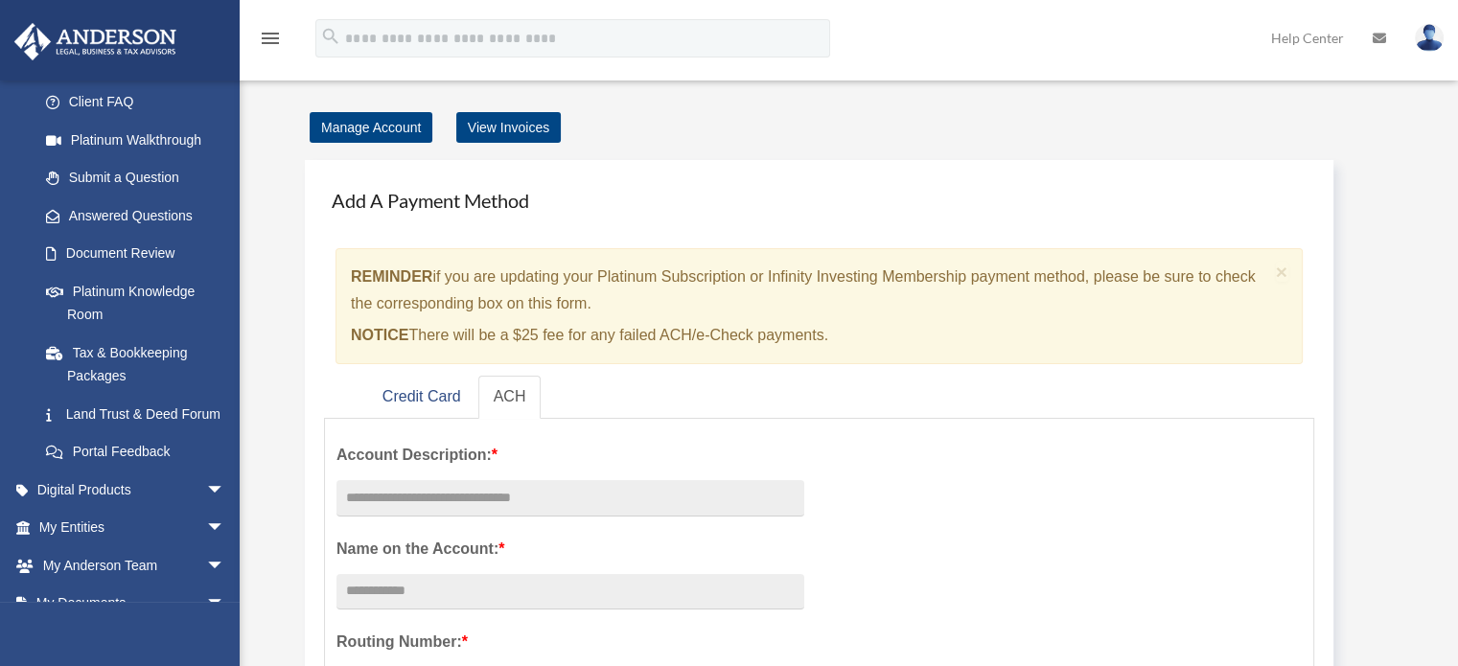
click at [132, 292] on link "Platinum Knowledge Room" at bounding box center [140, 302] width 227 height 61
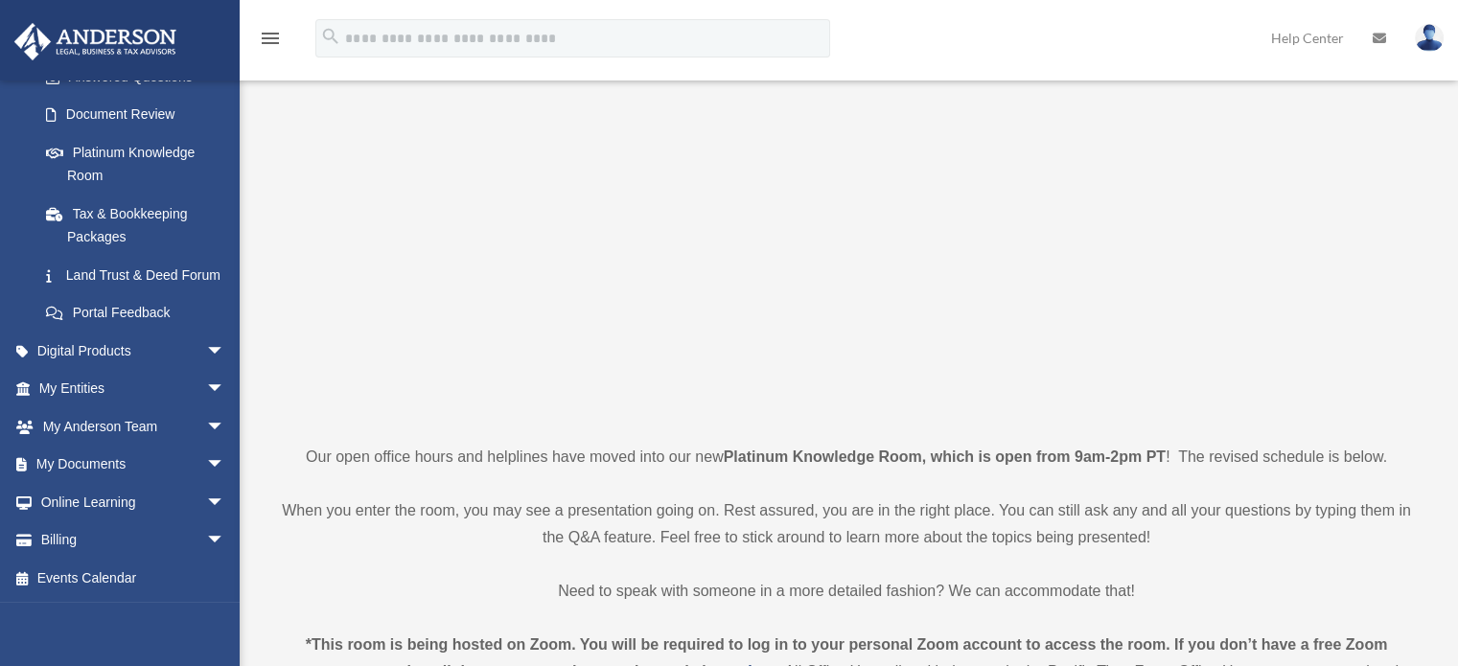
scroll to position [192, 0]
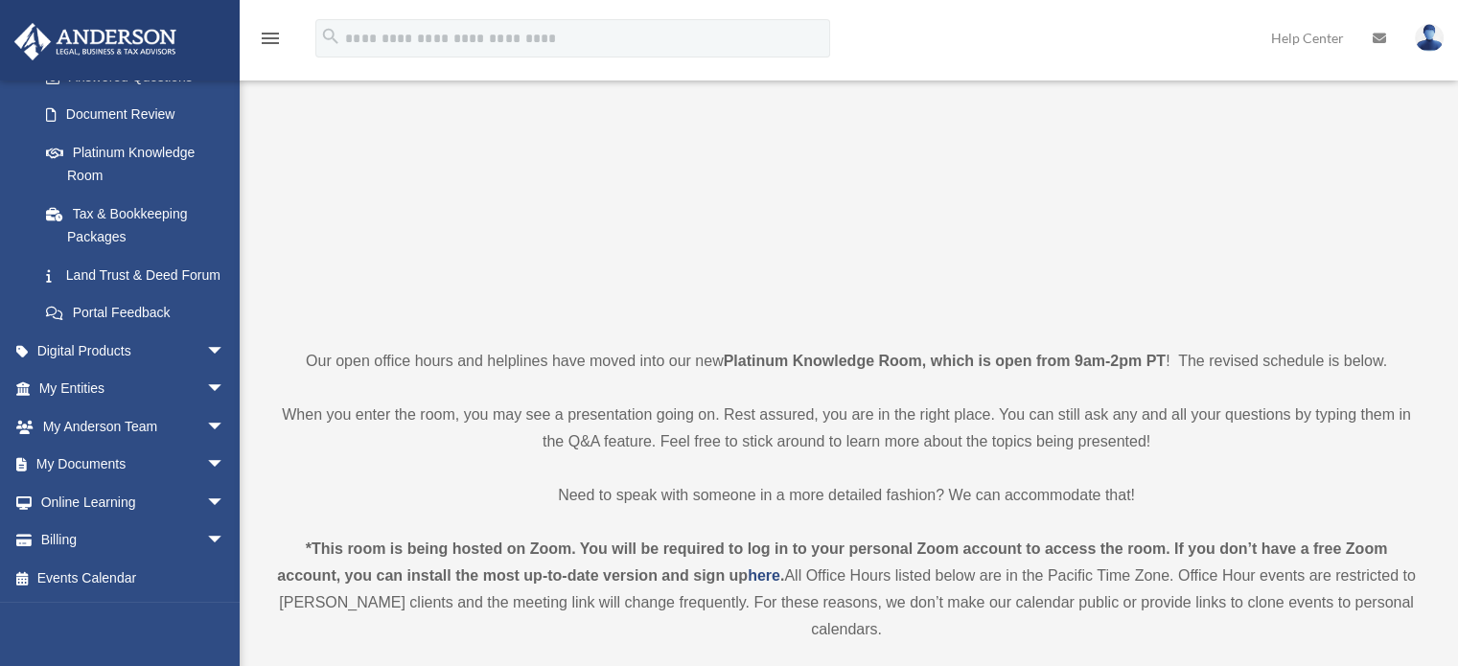
click at [206, 348] on span "arrow_drop_down" at bounding box center [225, 351] width 38 height 39
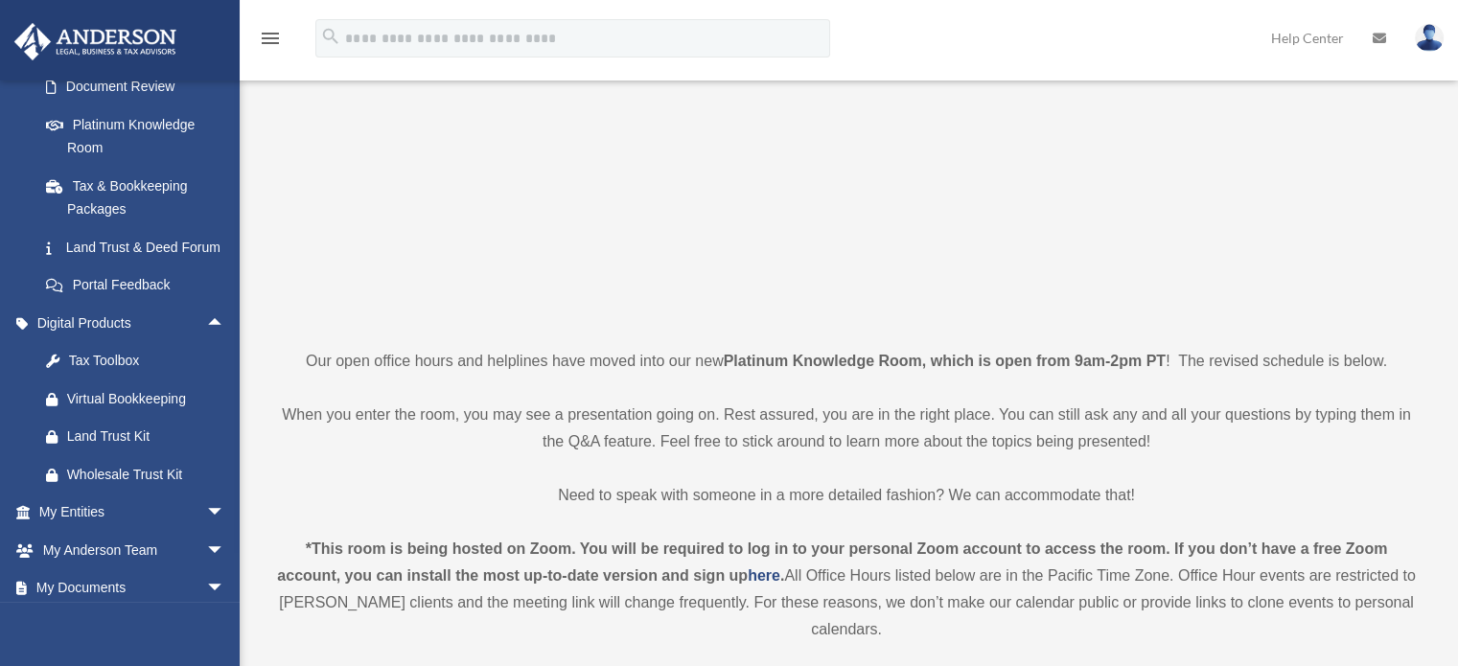
scroll to position [313, 0]
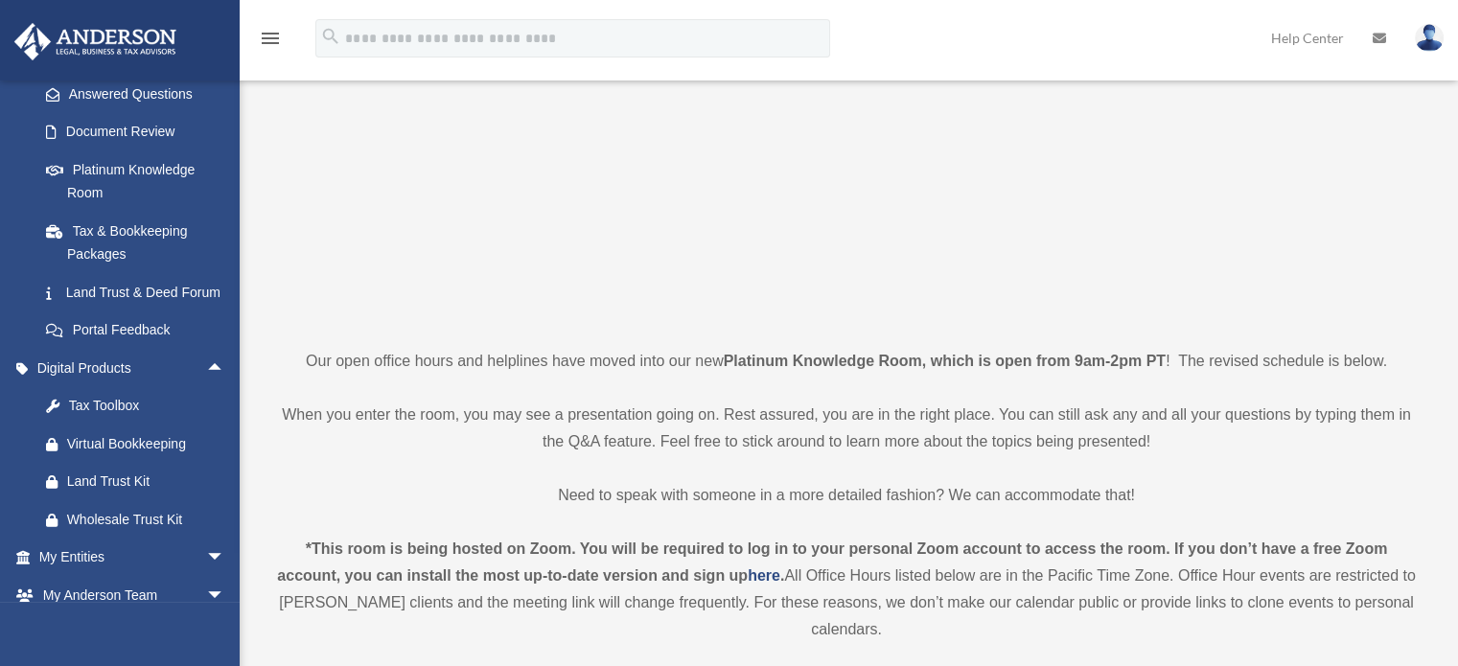
click at [123, 418] on div "Tax Toolbox" at bounding box center [148, 406] width 163 height 24
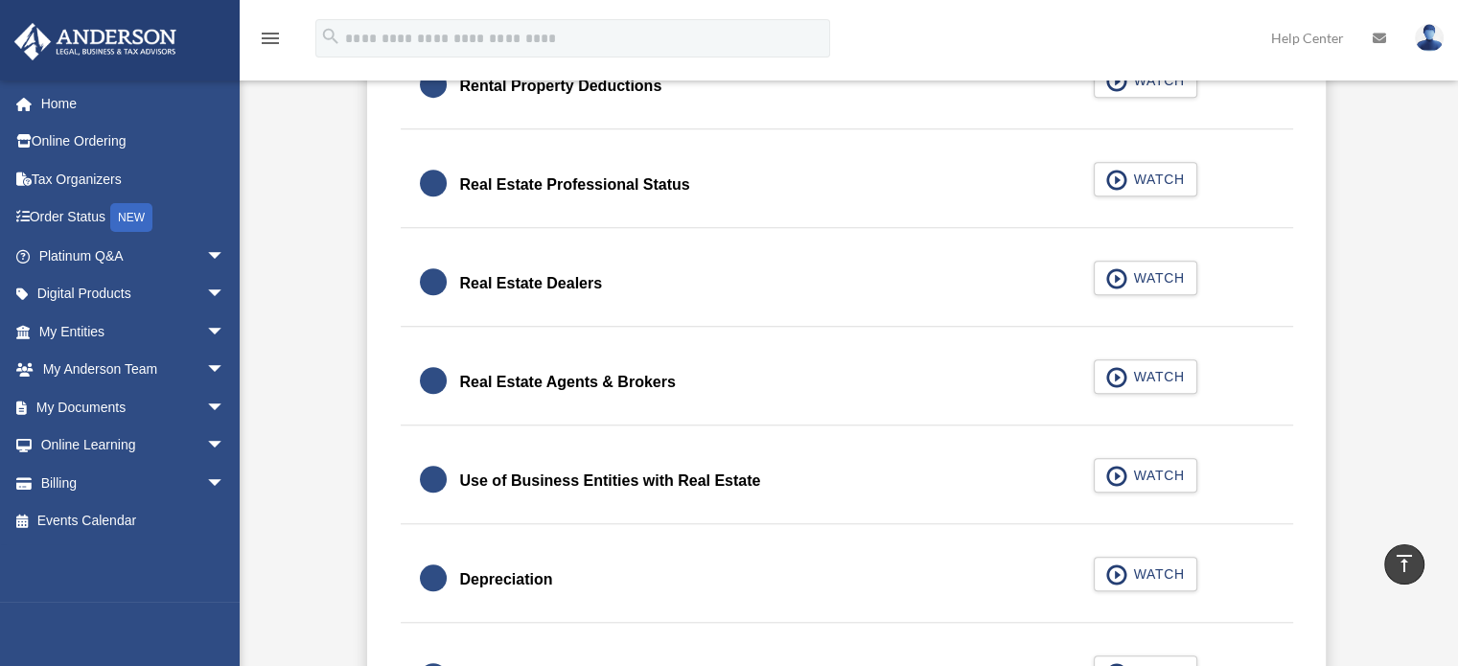
scroll to position [1150, 0]
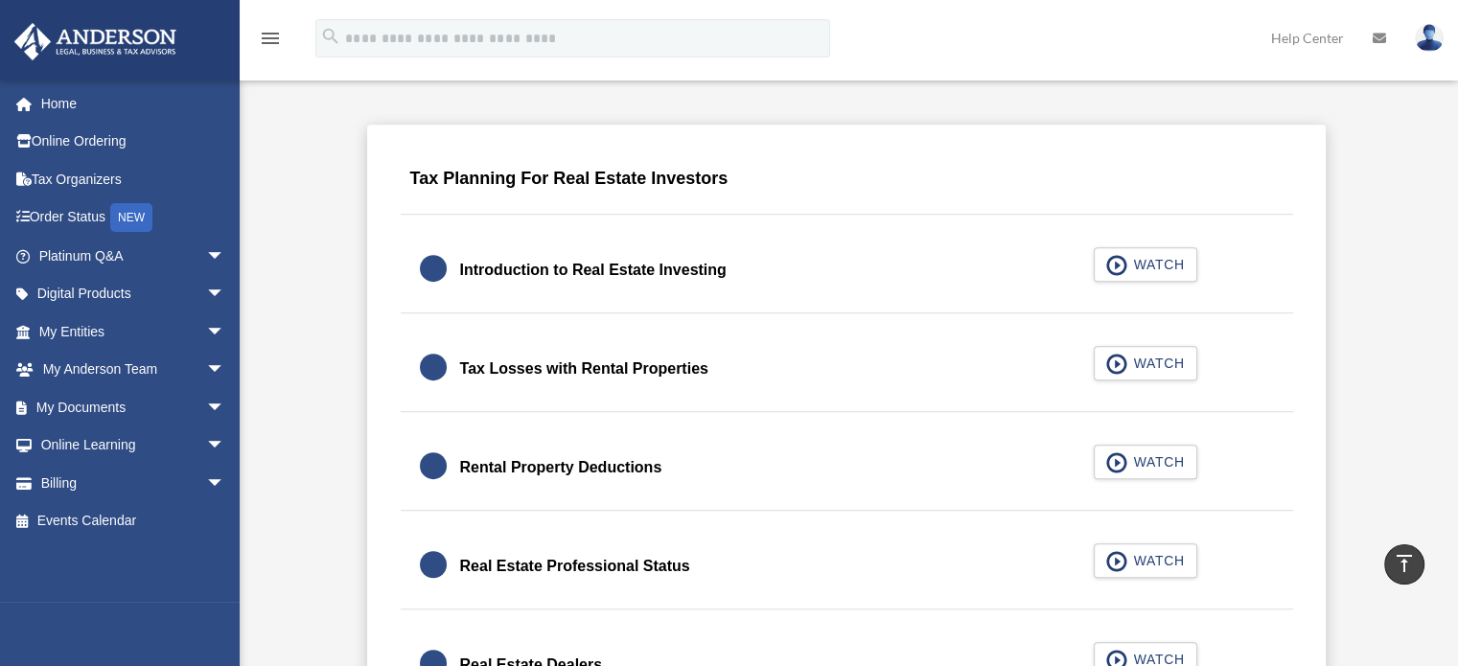
click at [206, 288] on span "arrow_drop_down" at bounding box center [225, 294] width 38 height 39
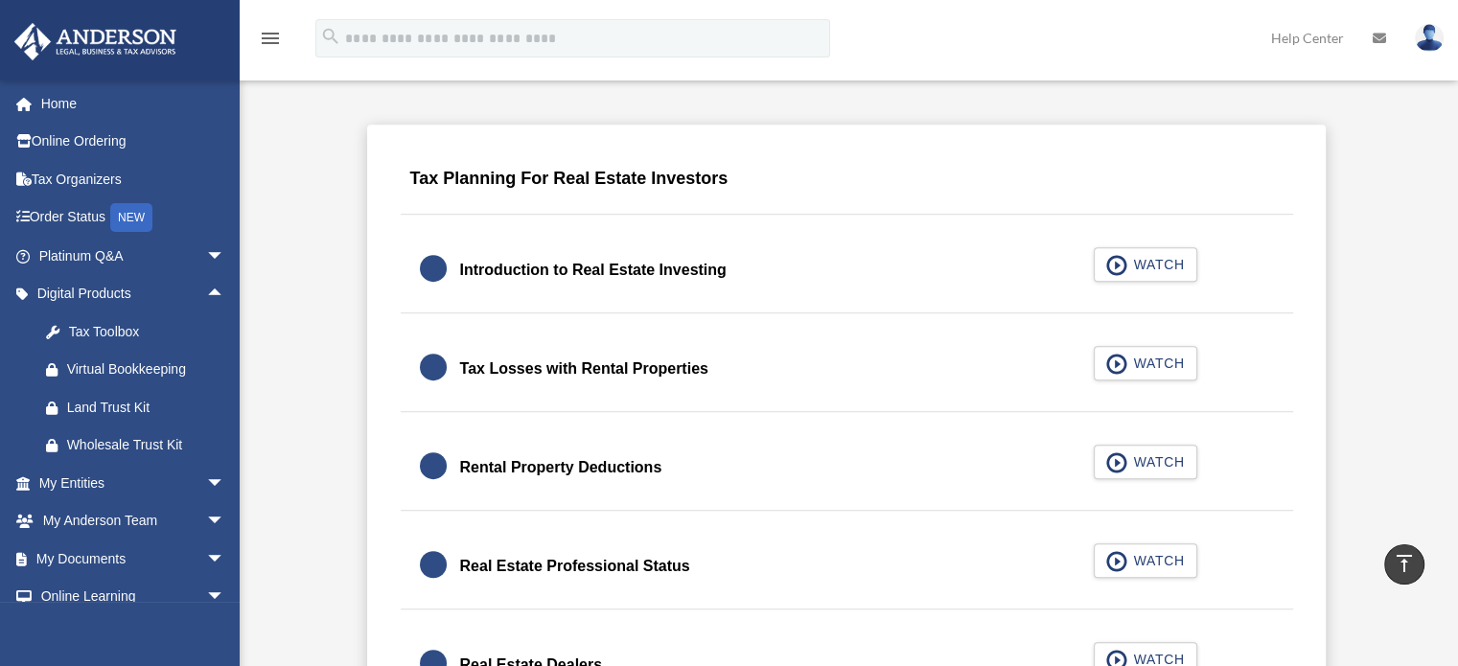
click at [115, 407] on div "Land Trust Kit" at bounding box center [148, 408] width 163 height 24
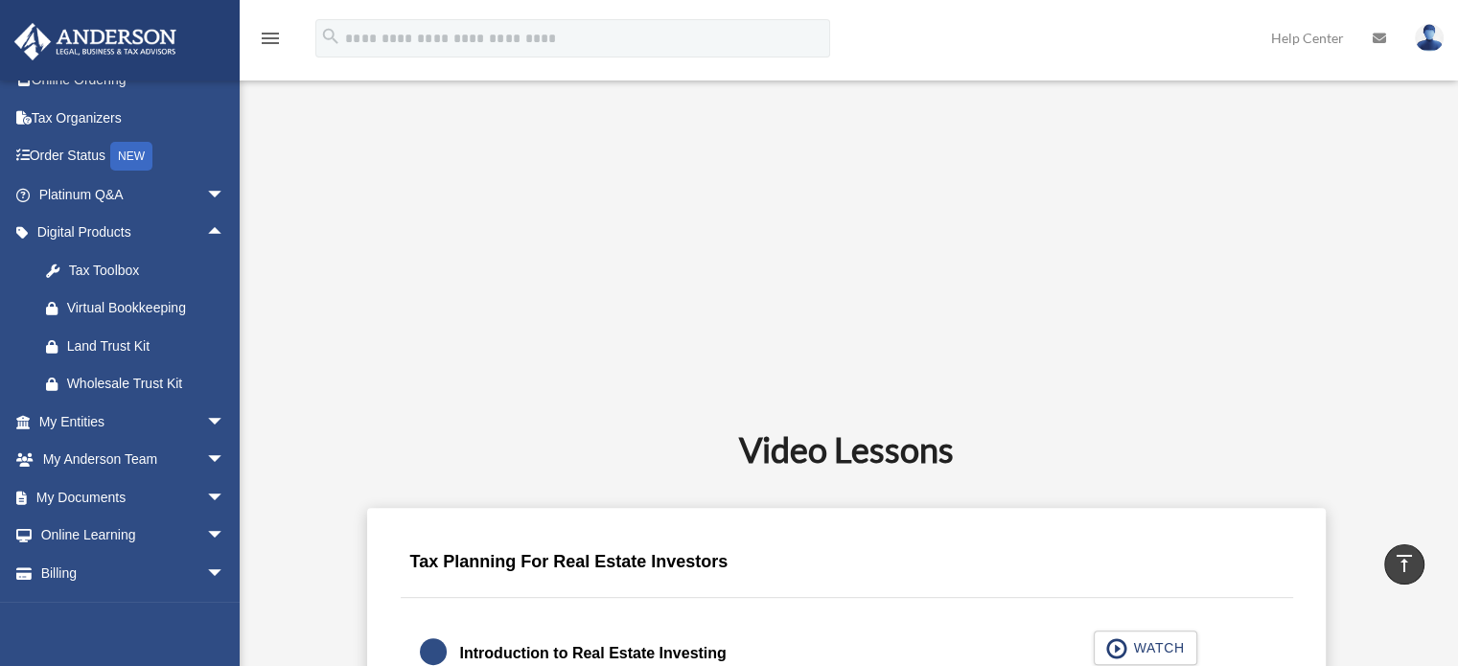
scroll to position [93, 0]
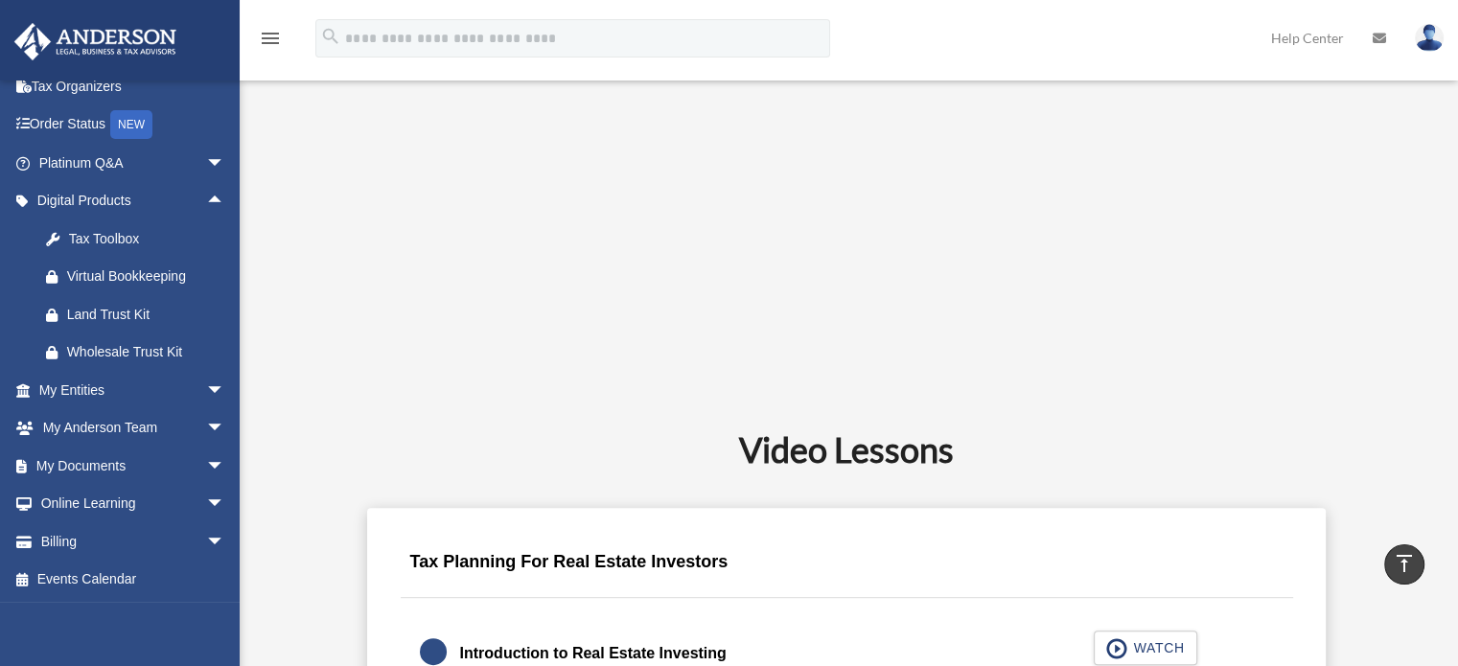
click at [206, 467] on span "arrow_drop_down" at bounding box center [225, 466] width 38 height 39
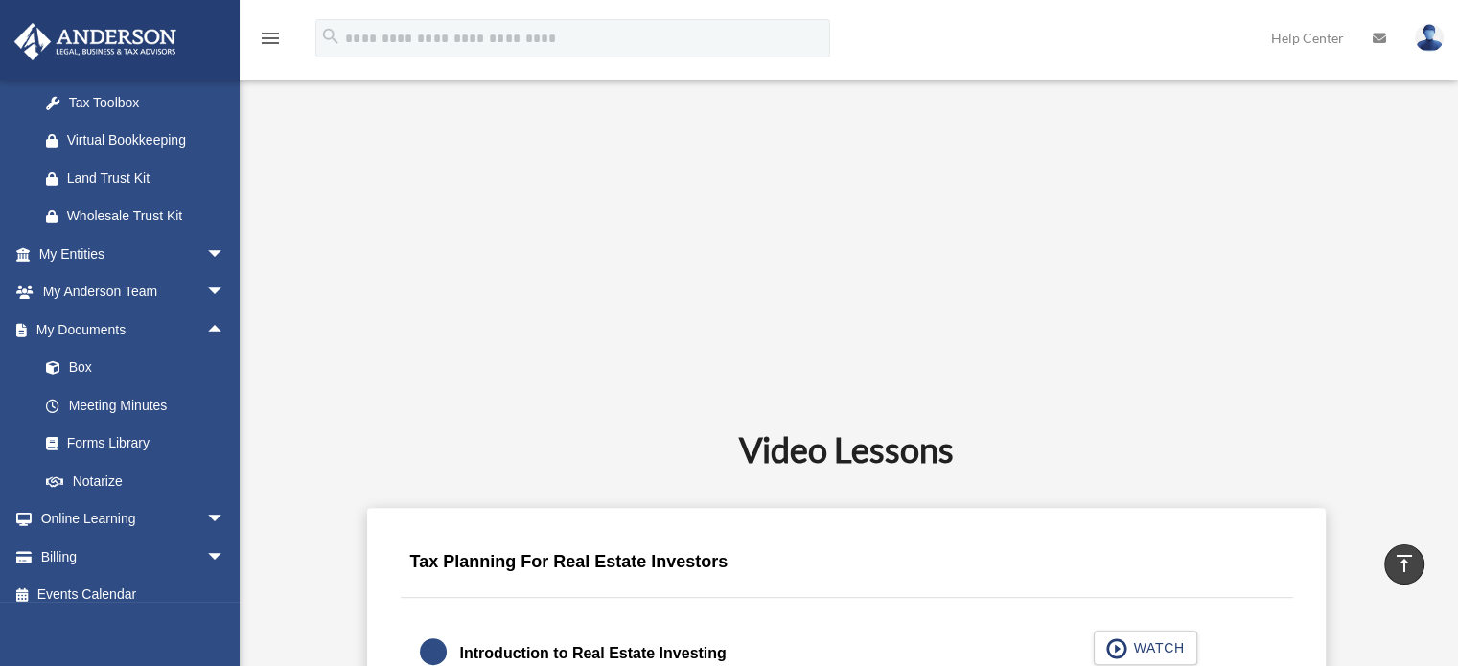
scroll to position [245, 0]
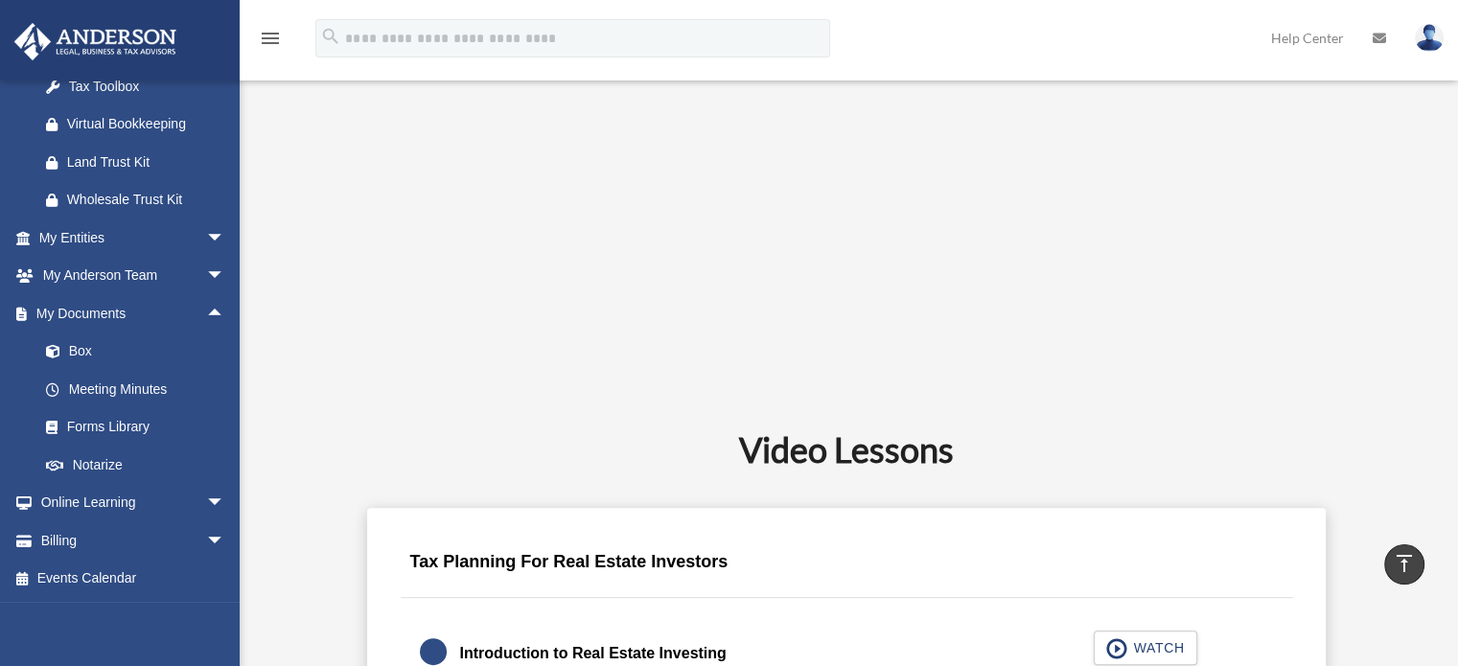
click at [146, 427] on link "Forms Library" at bounding box center [140, 427] width 227 height 38
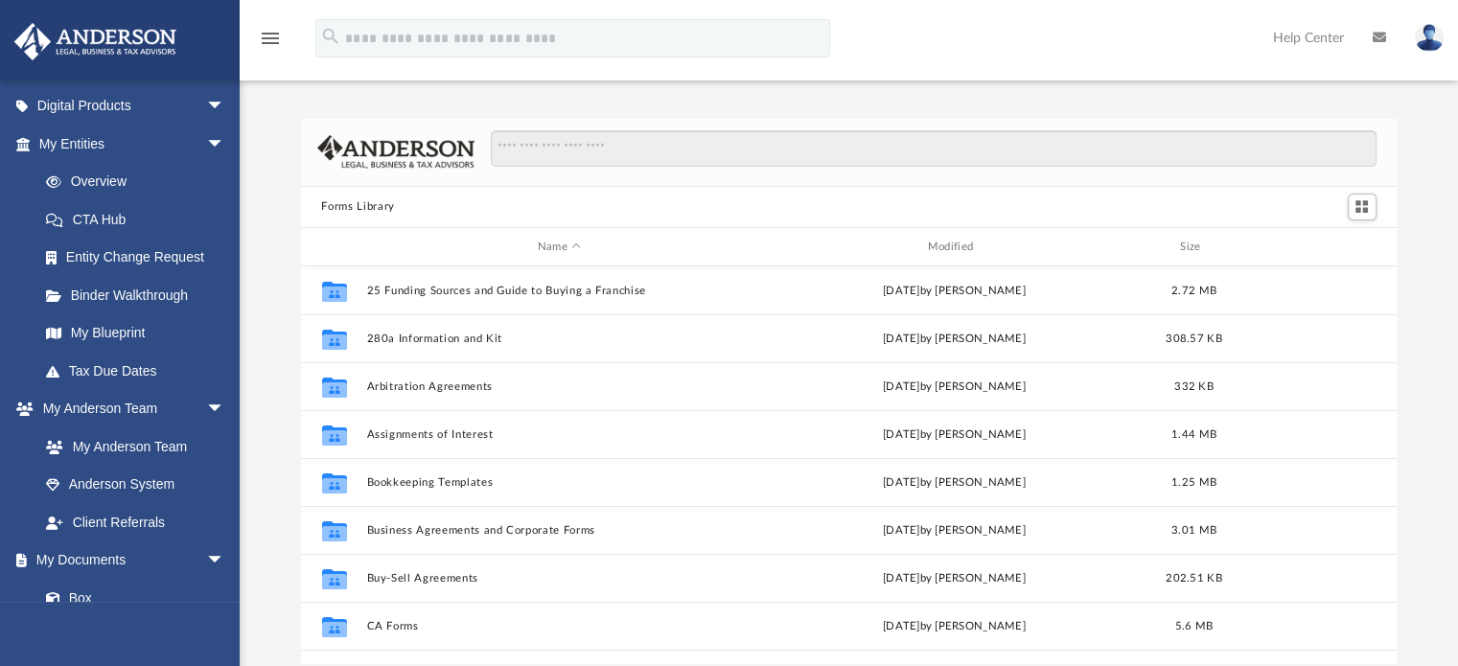
scroll to position [192, 0]
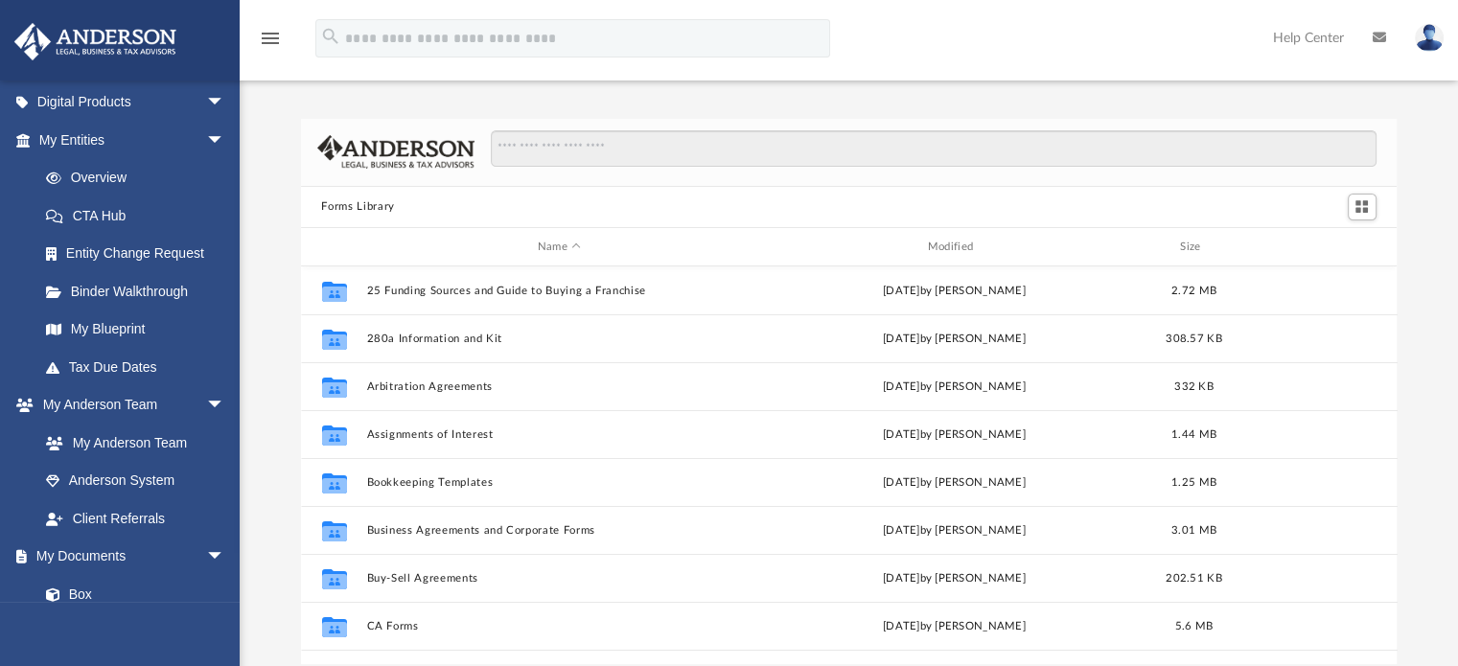
click at [206, 552] on span "arrow_drop_down" at bounding box center [225, 557] width 38 height 39
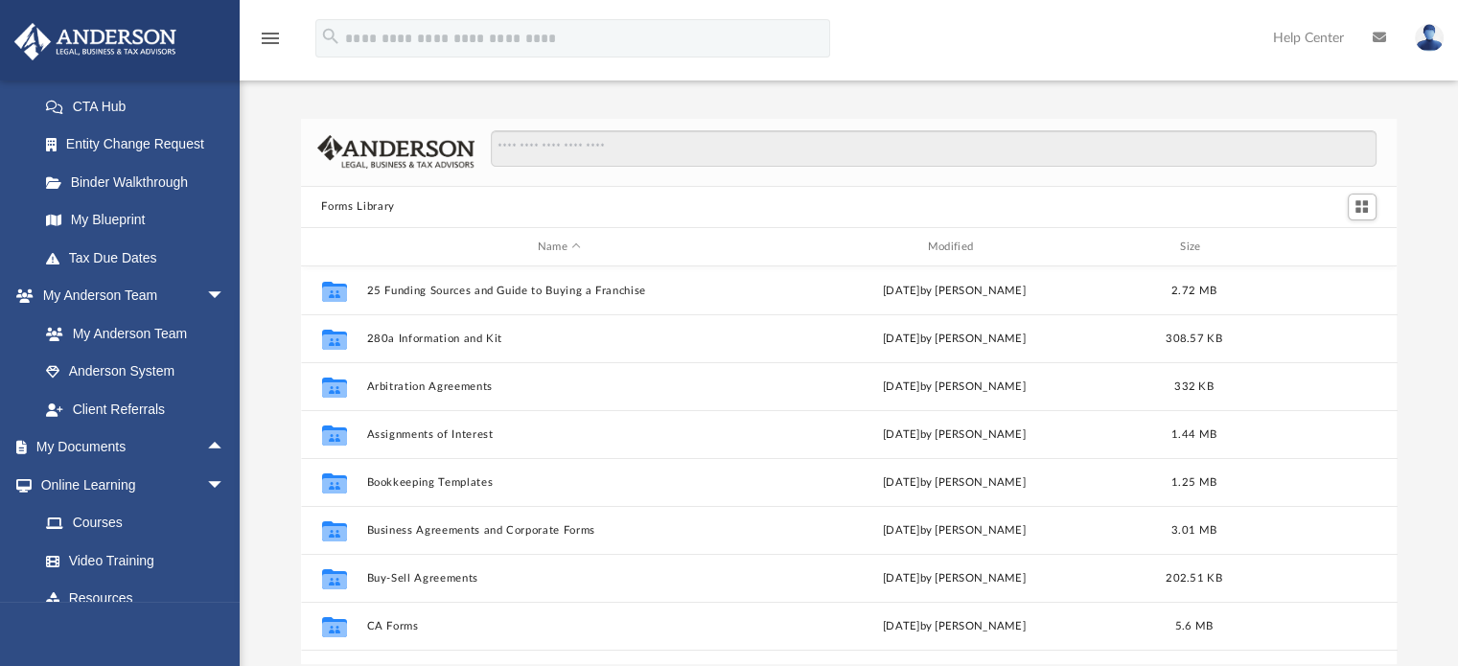
scroll to position [383, 0]
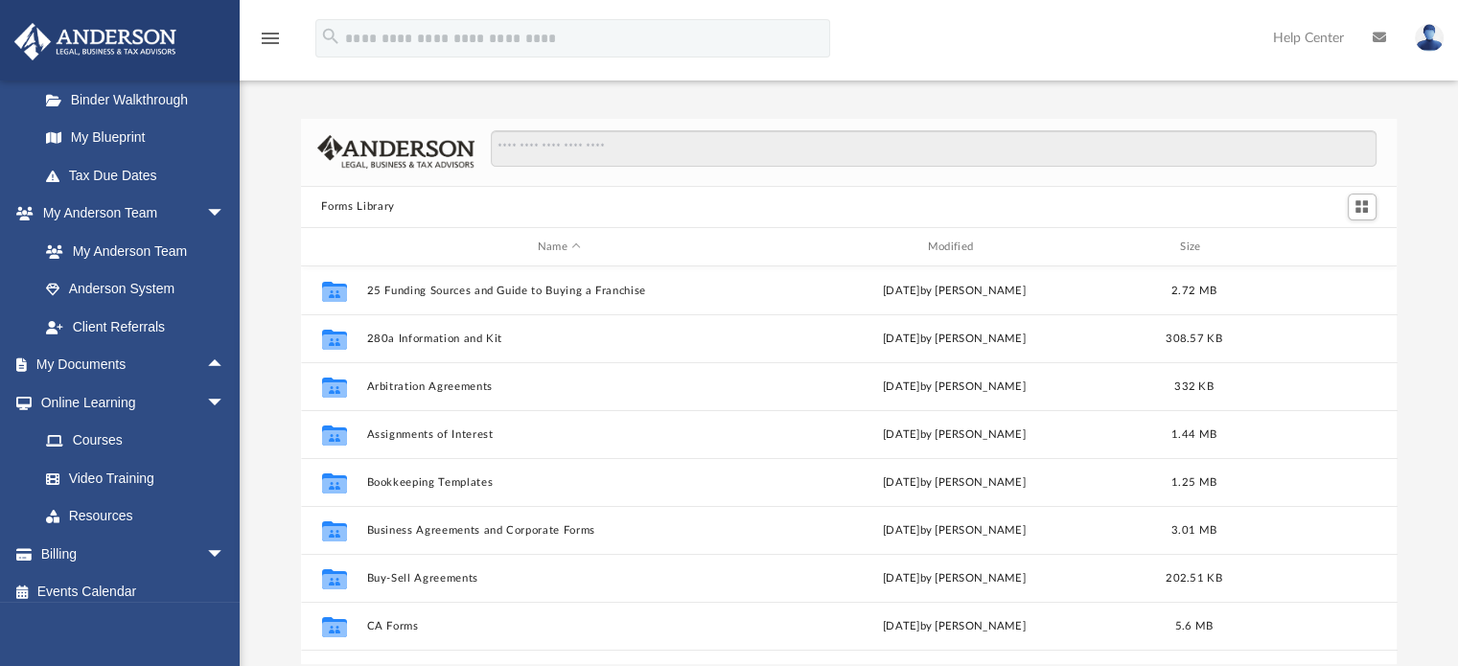
click at [206, 358] on span "arrow_drop_up" at bounding box center [225, 365] width 38 height 39
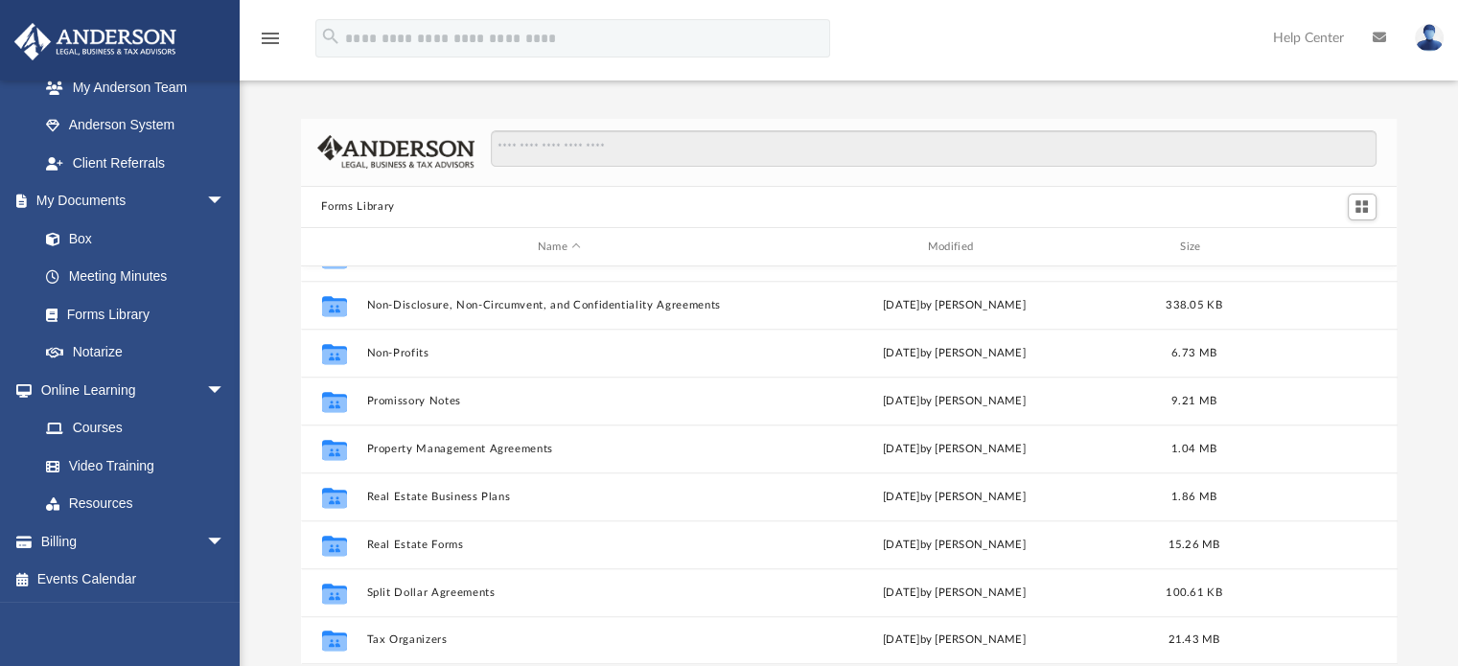
scroll to position [548, 0]
click at [117, 426] on link "Courses" at bounding box center [136, 427] width 218 height 38
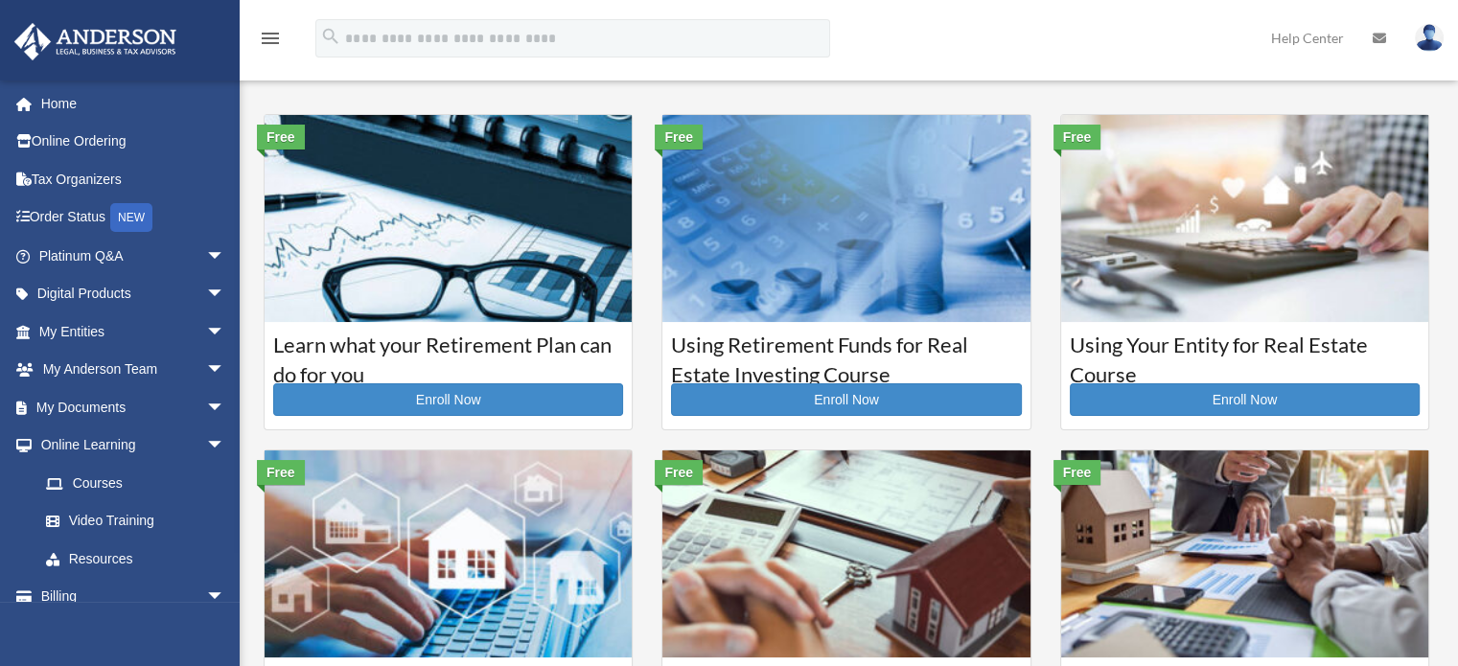
click at [206, 413] on span "arrow_drop_down" at bounding box center [225, 407] width 38 height 39
click at [208, 329] on span "arrow_drop_down" at bounding box center [225, 331] width 38 height 39
click at [206, 296] on span "arrow_drop_down" at bounding box center [225, 294] width 38 height 39
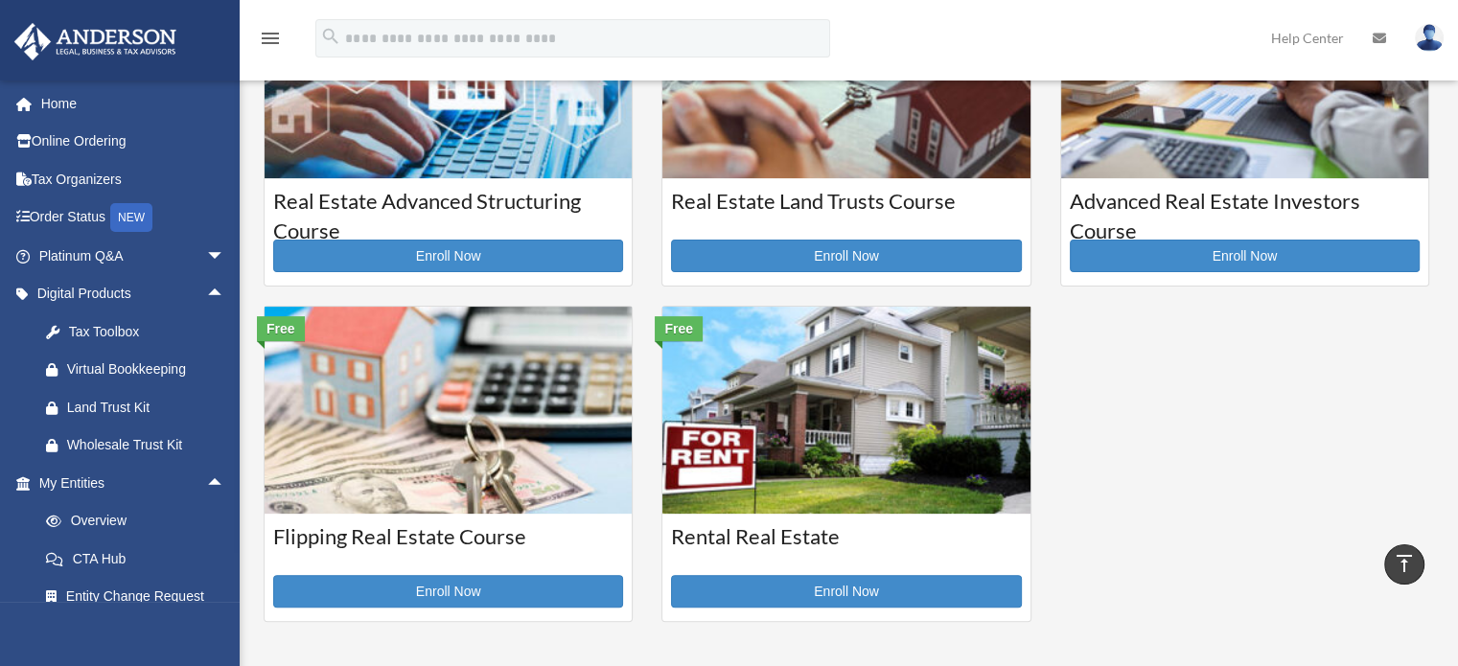
scroll to position [96, 0]
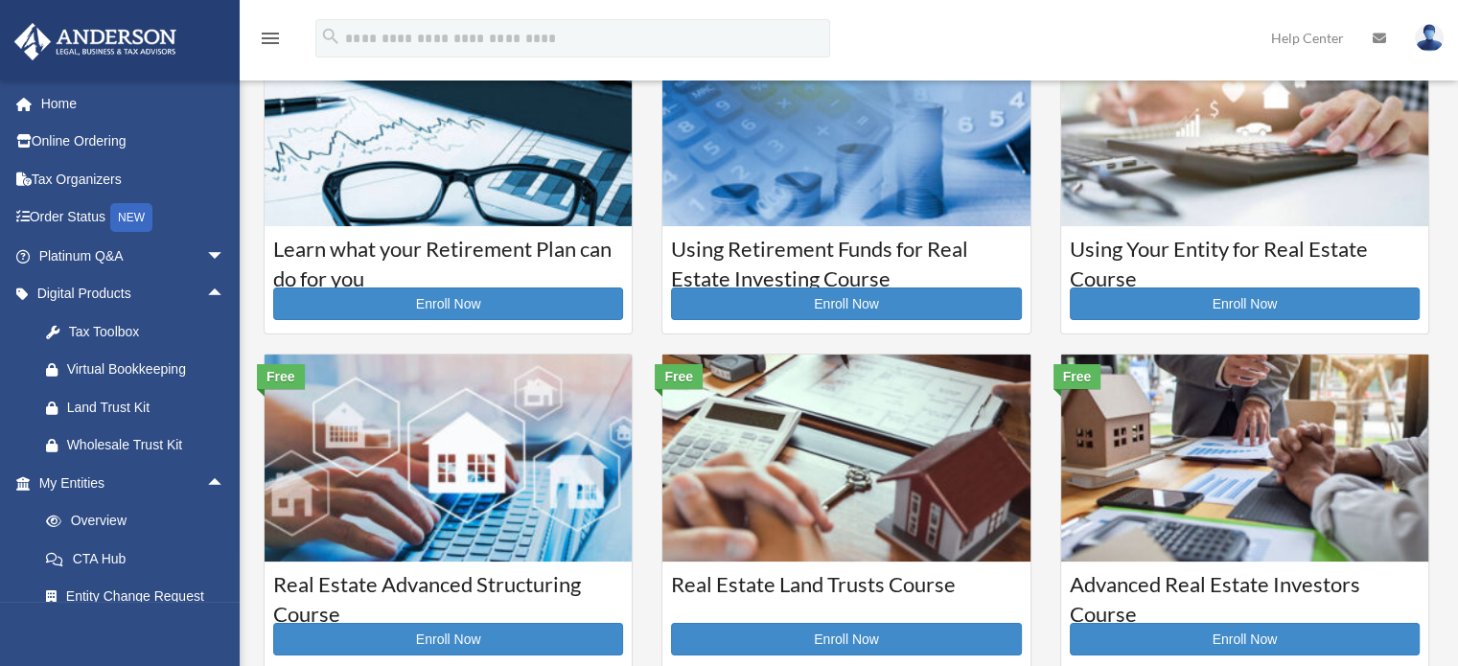
click at [206, 258] on span "arrow_drop_down" at bounding box center [225, 256] width 38 height 39
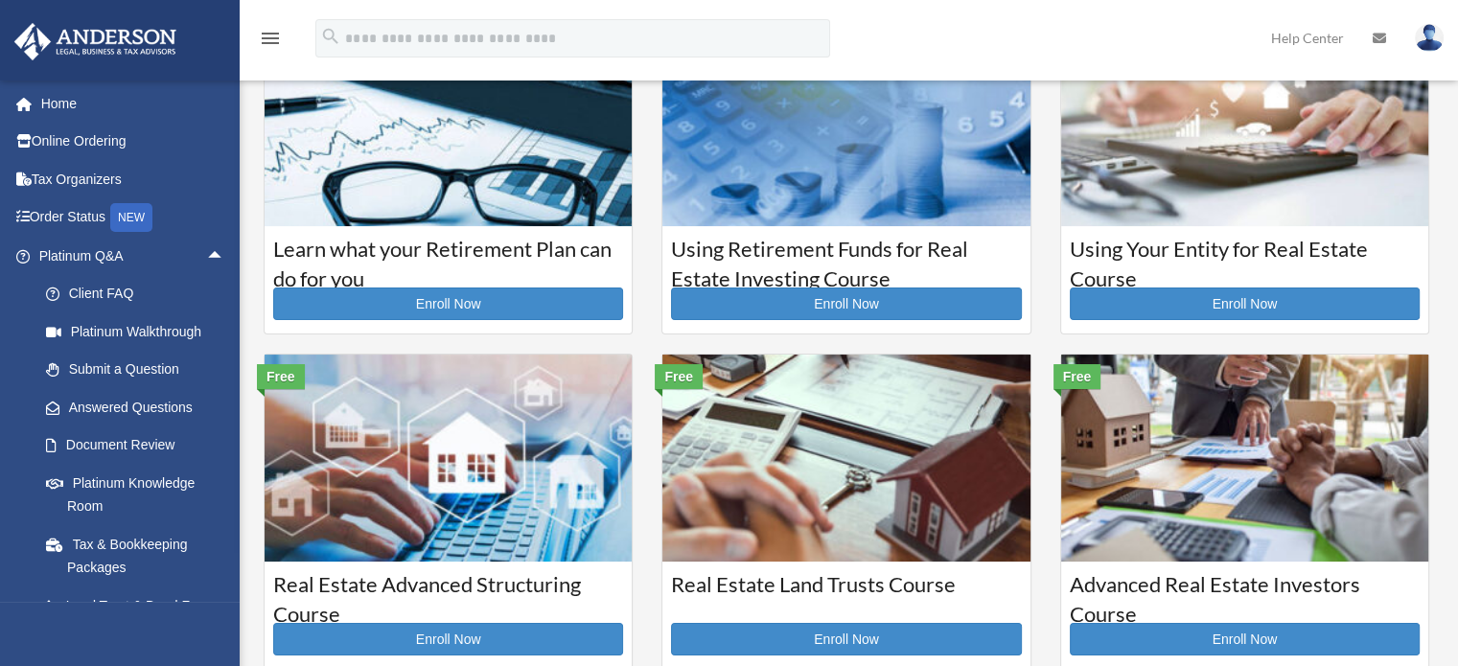
click at [126, 448] on link "Document Review" at bounding box center [140, 445] width 227 height 38
